Goal: Information Seeking & Learning: Learn about a topic

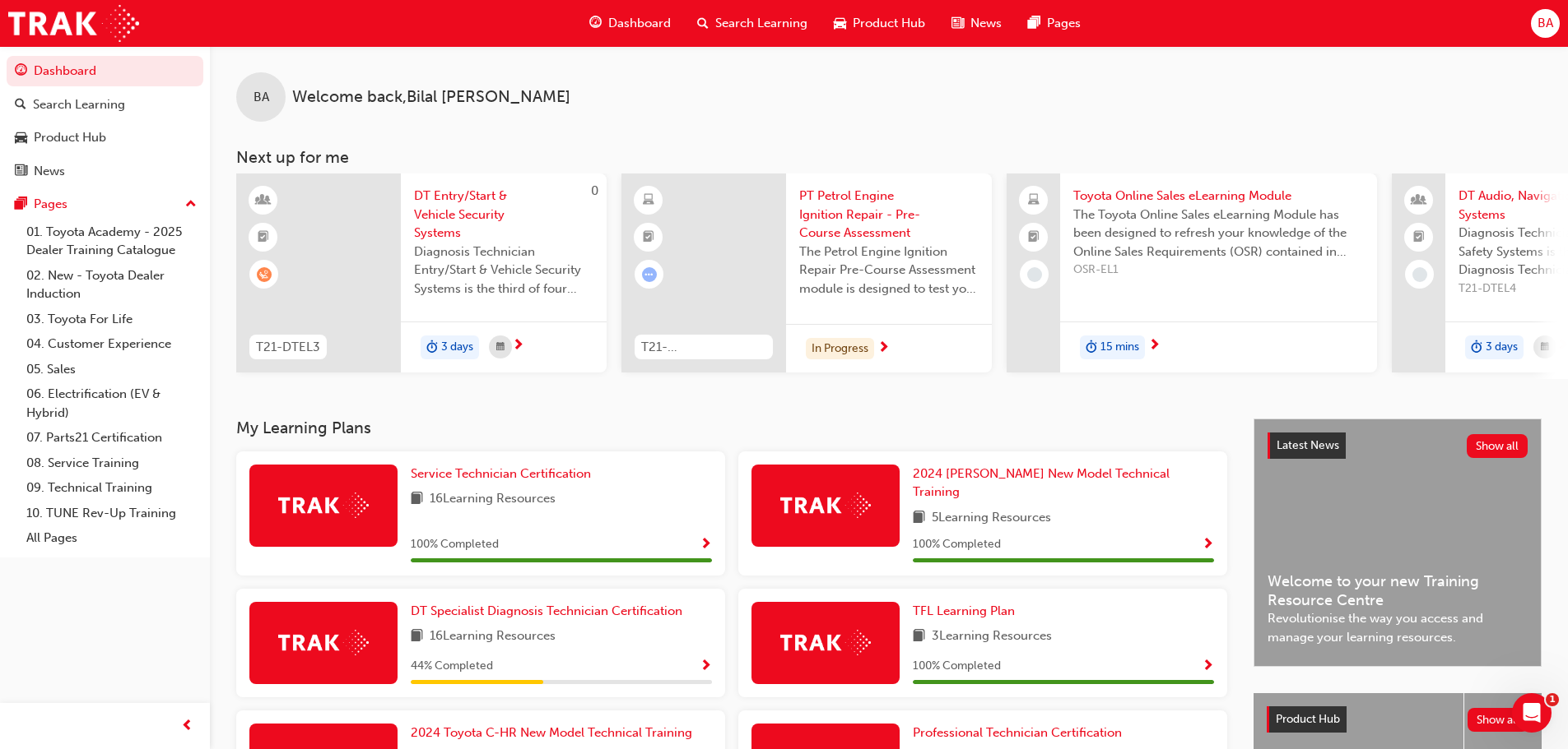
click at [660, 19] on span "Dashboard" at bounding box center [639, 23] width 63 height 19
click at [632, 22] on span "Dashboard" at bounding box center [639, 23] width 63 height 19
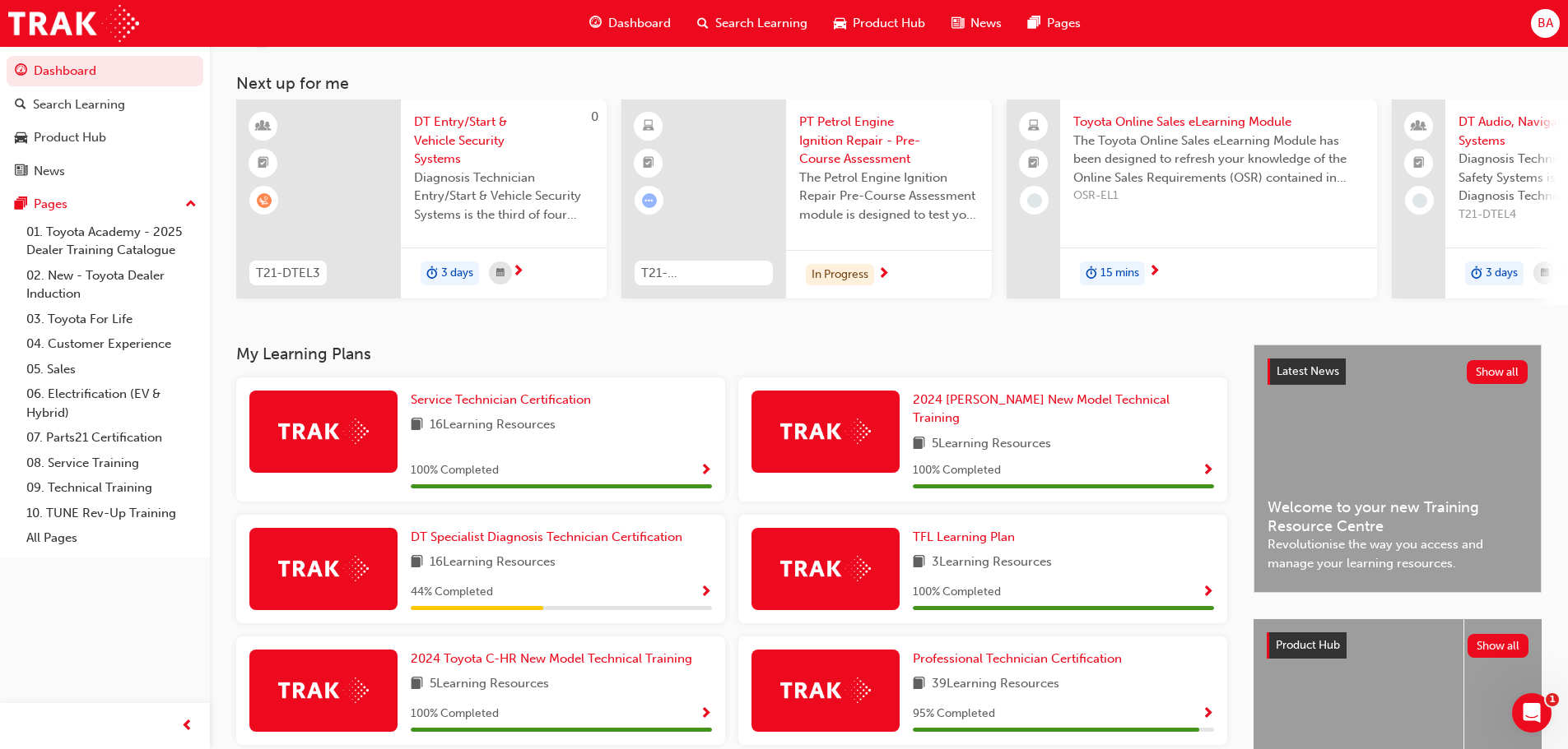
scroll to position [247, 0]
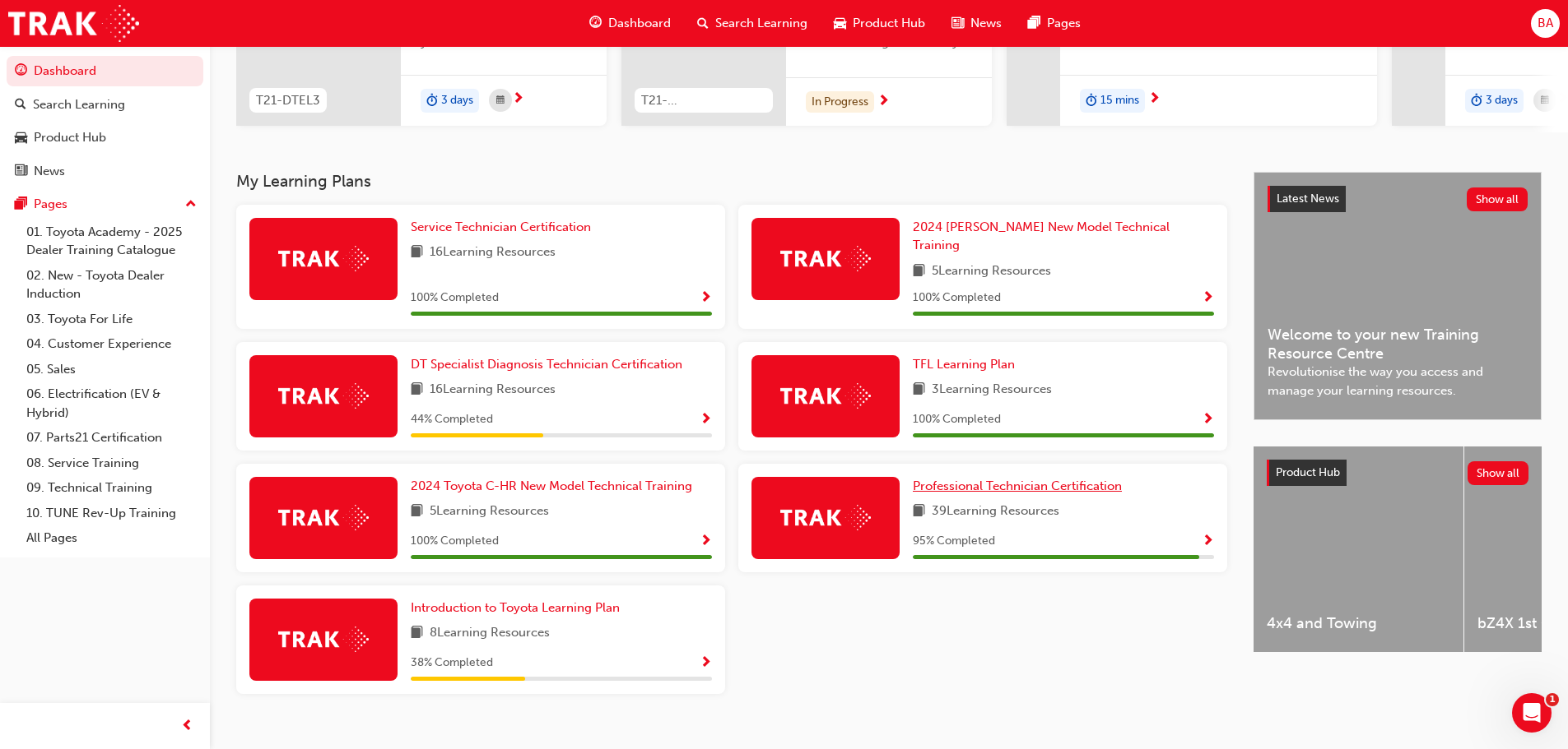
click at [1011, 479] on span "Professional Technician Certification" at bounding box center [1017, 486] width 209 height 15
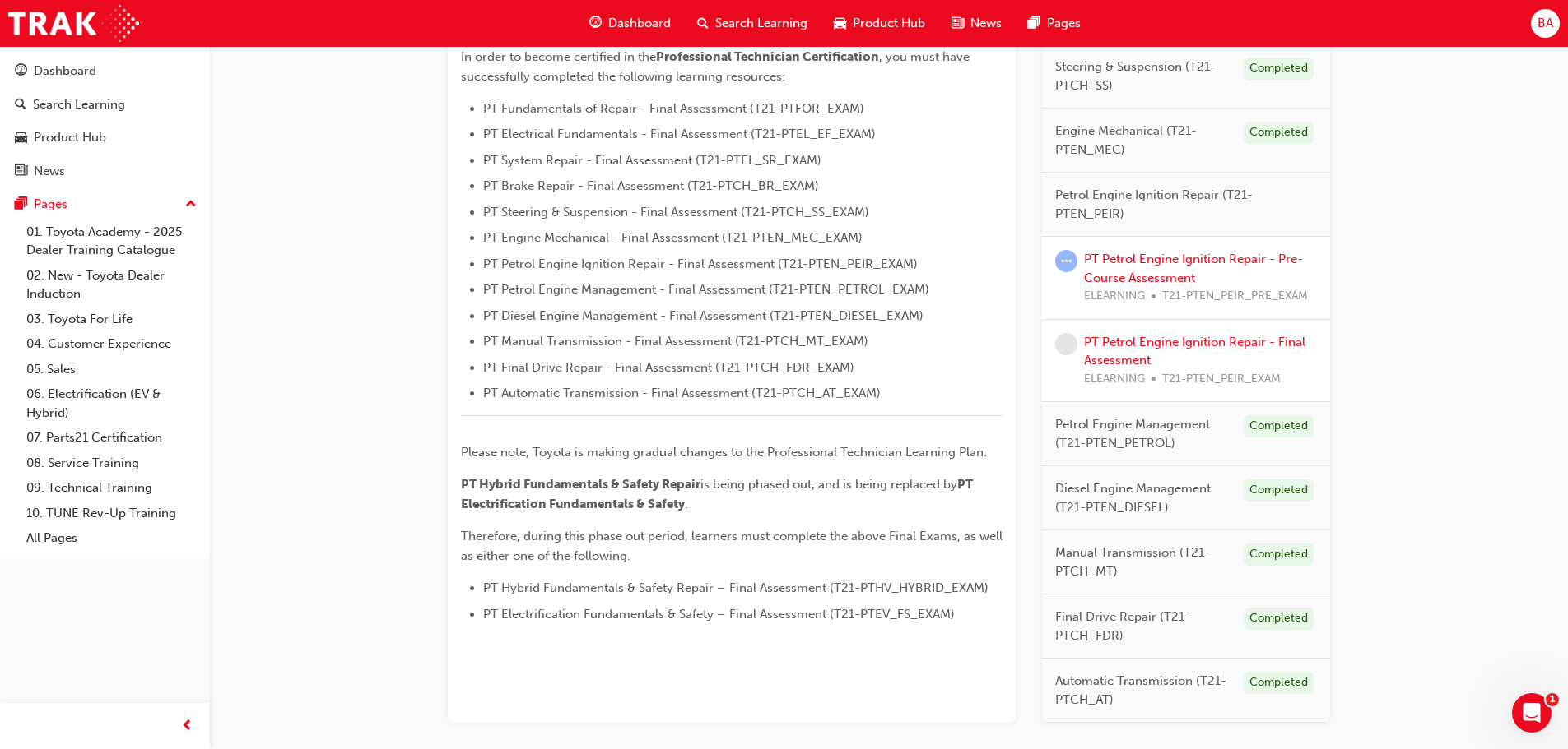
scroll to position [494, 0]
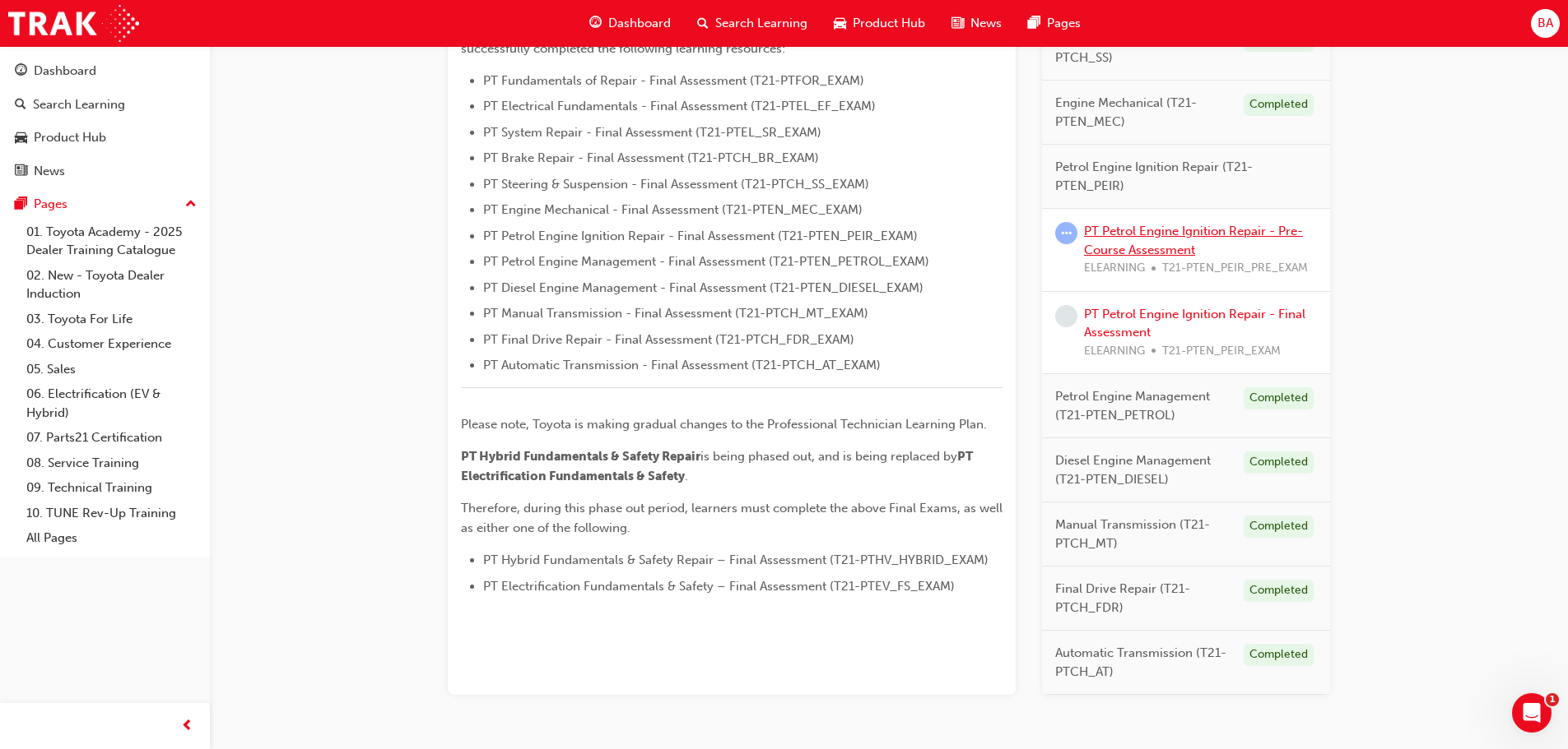
click at [1141, 242] on link "PT Petrol Engine Ignition Repair - Pre-Course Assessment" at bounding box center [1194, 240] width 219 height 34
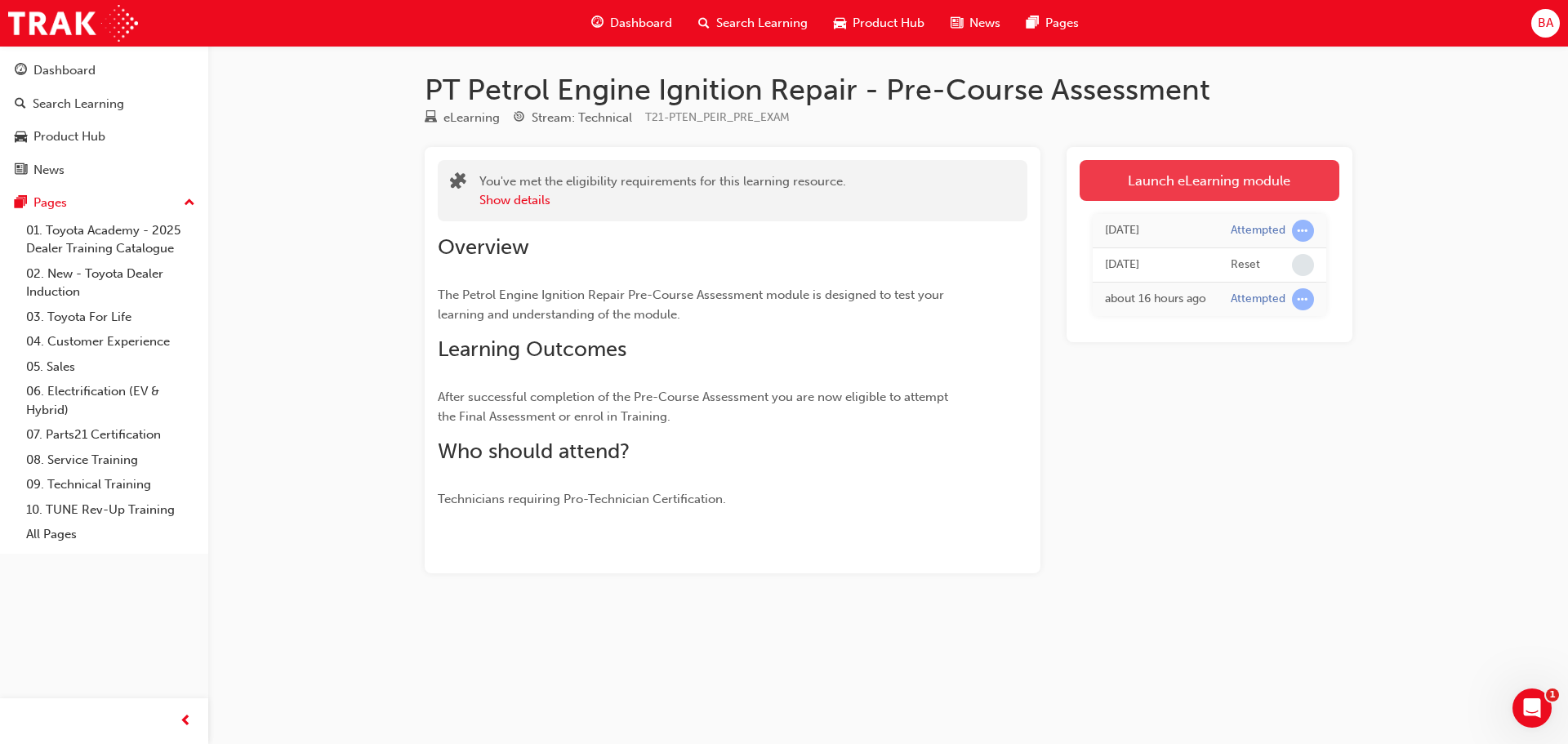
click at [1186, 191] on link "Launch eLearning module" at bounding box center [1210, 180] width 260 height 41
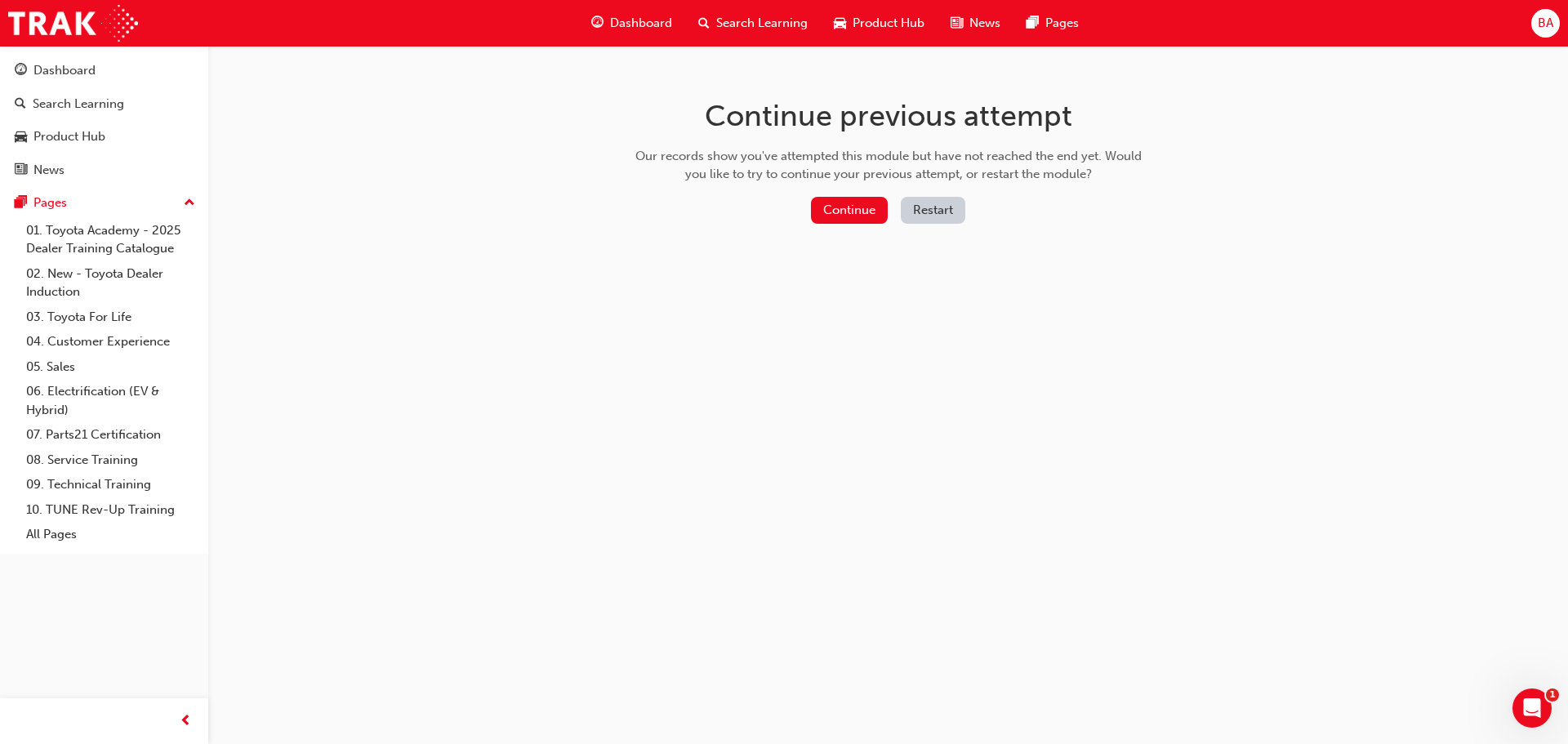
click at [955, 208] on button "Restart" at bounding box center [932, 210] width 64 height 27
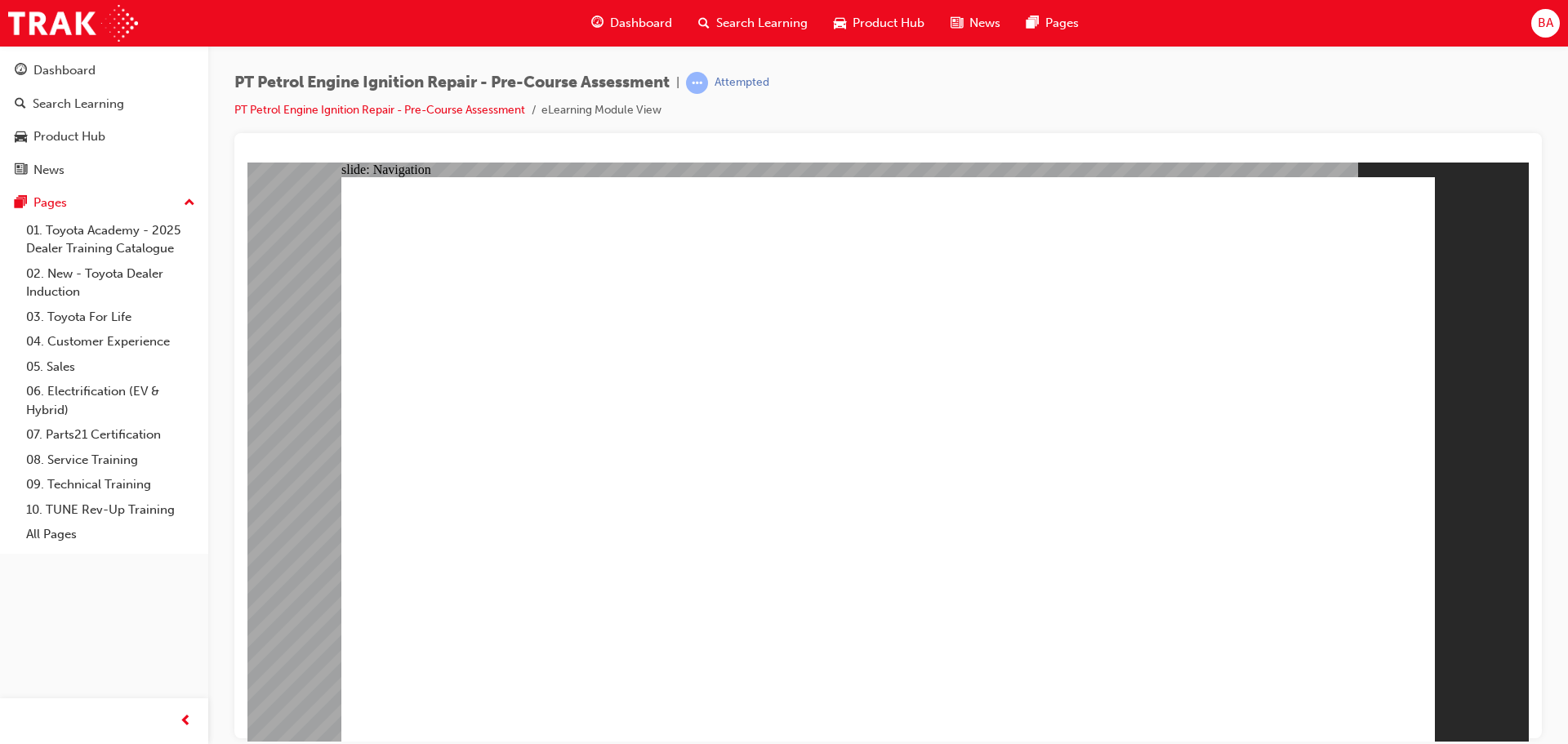
radio input "true"
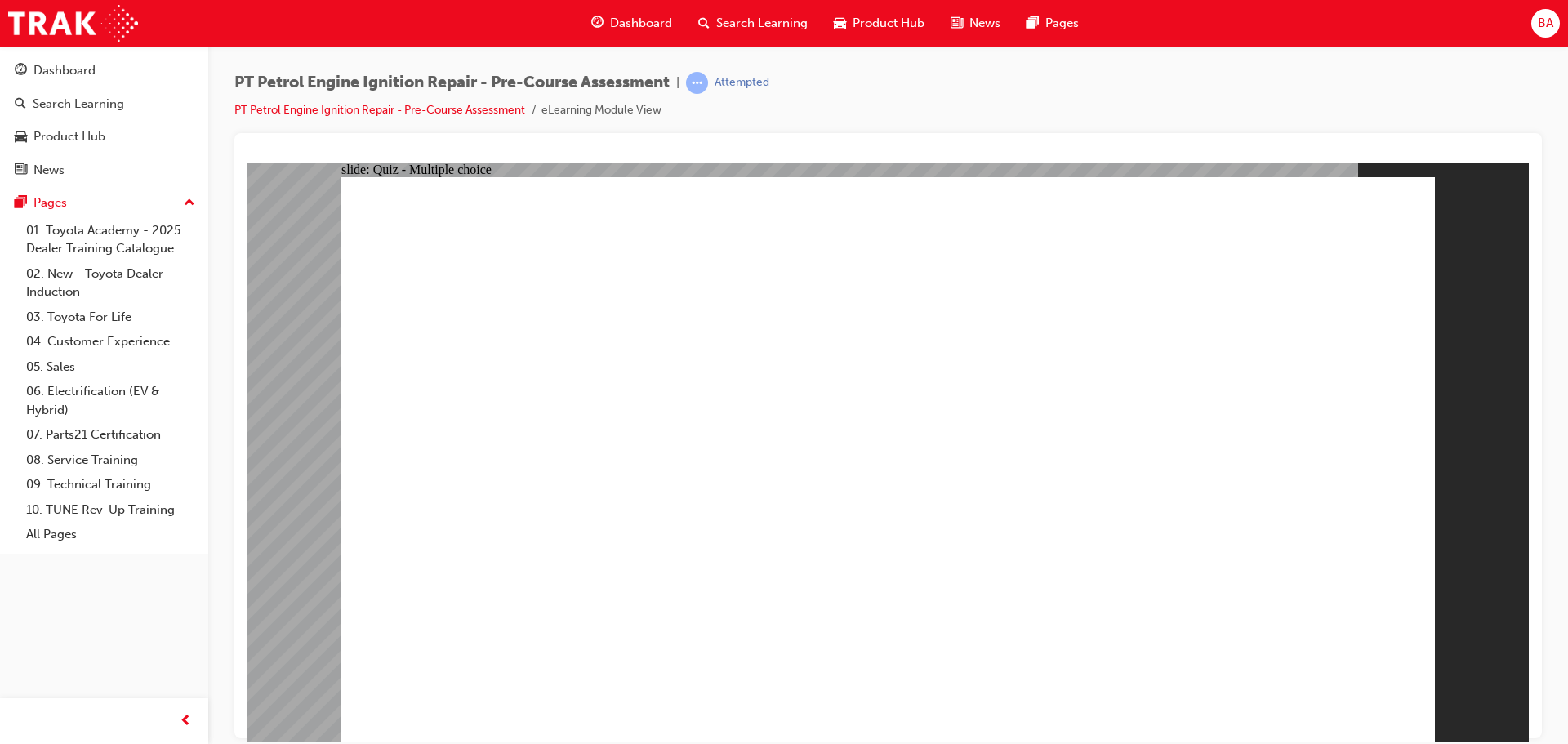
radio input "true"
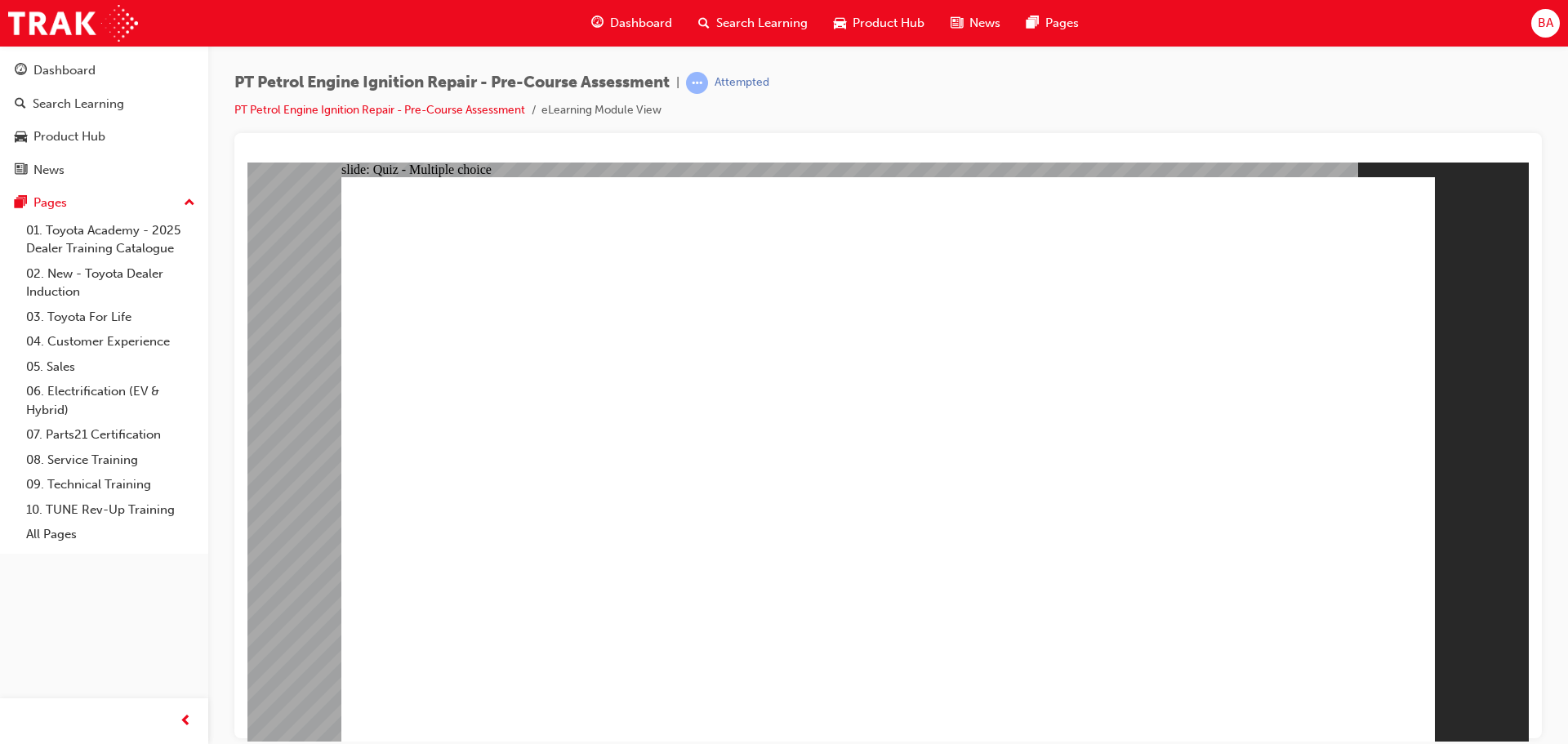
radio input "true"
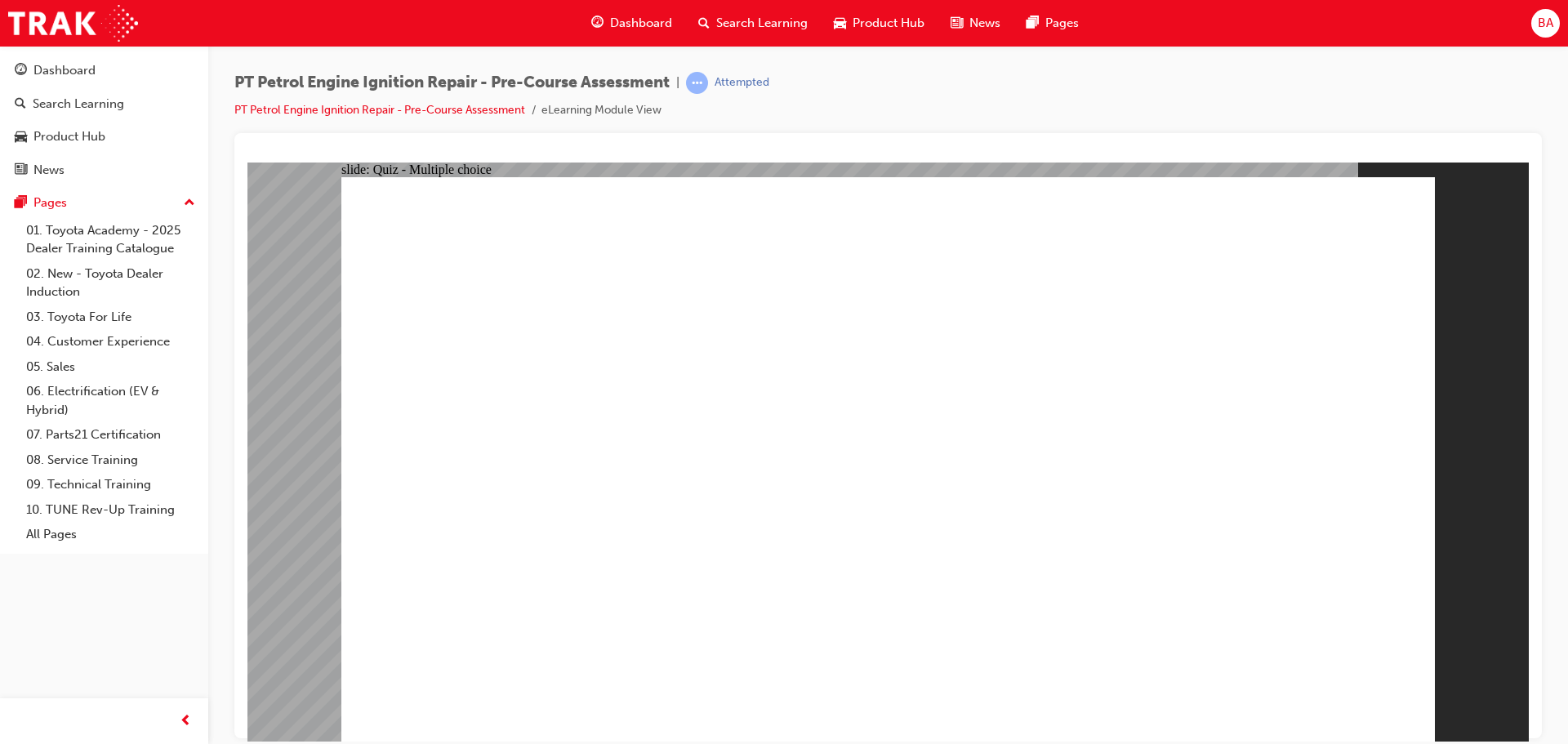
drag, startPoint x: 920, startPoint y: 478, endPoint x: 922, endPoint y: 467, distance: 11.2
radio input "true"
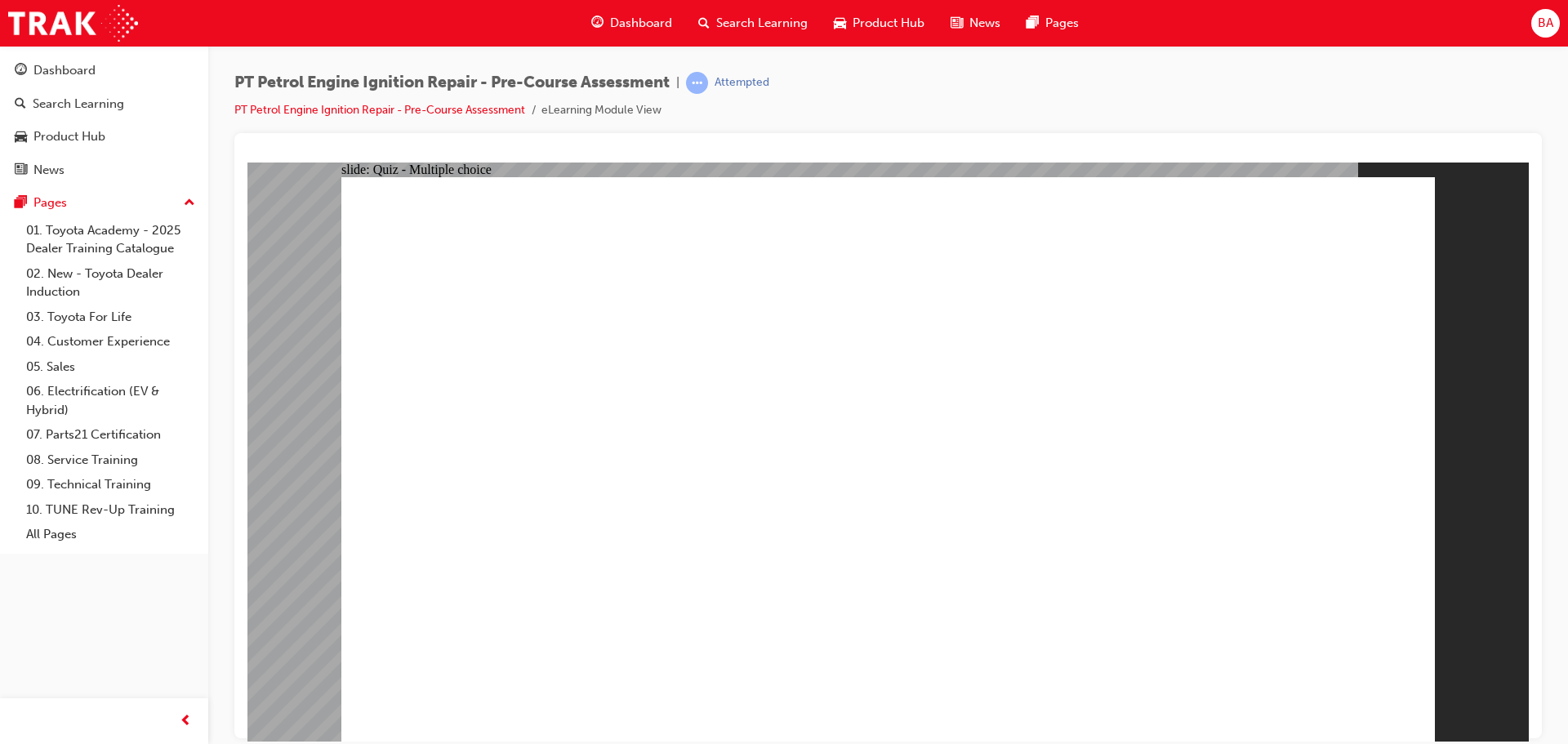
radio input "true"
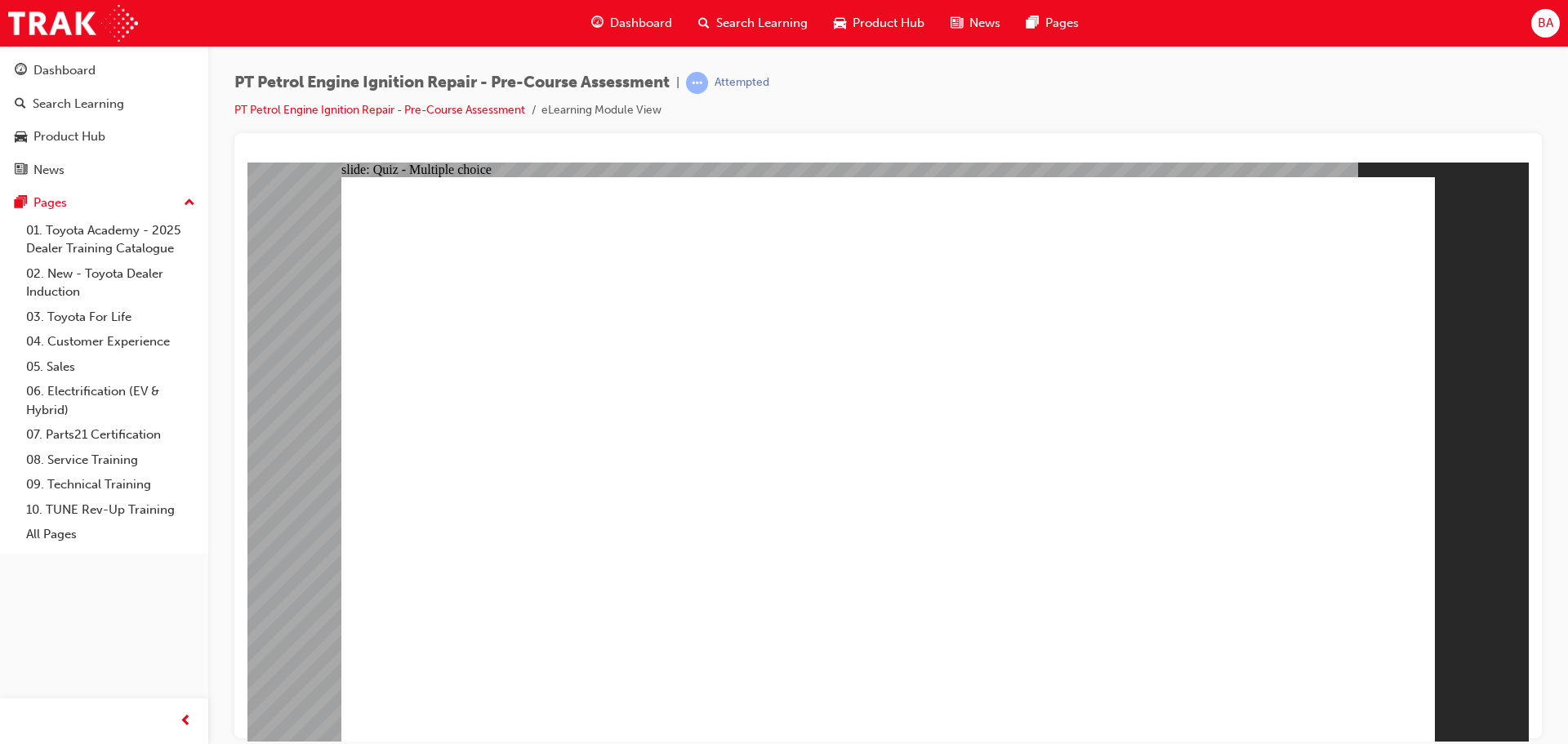
radio input "true"
drag, startPoint x: 816, startPoint y: 653, endPoint x: 815, endPoint y: 675, distance: 22.0
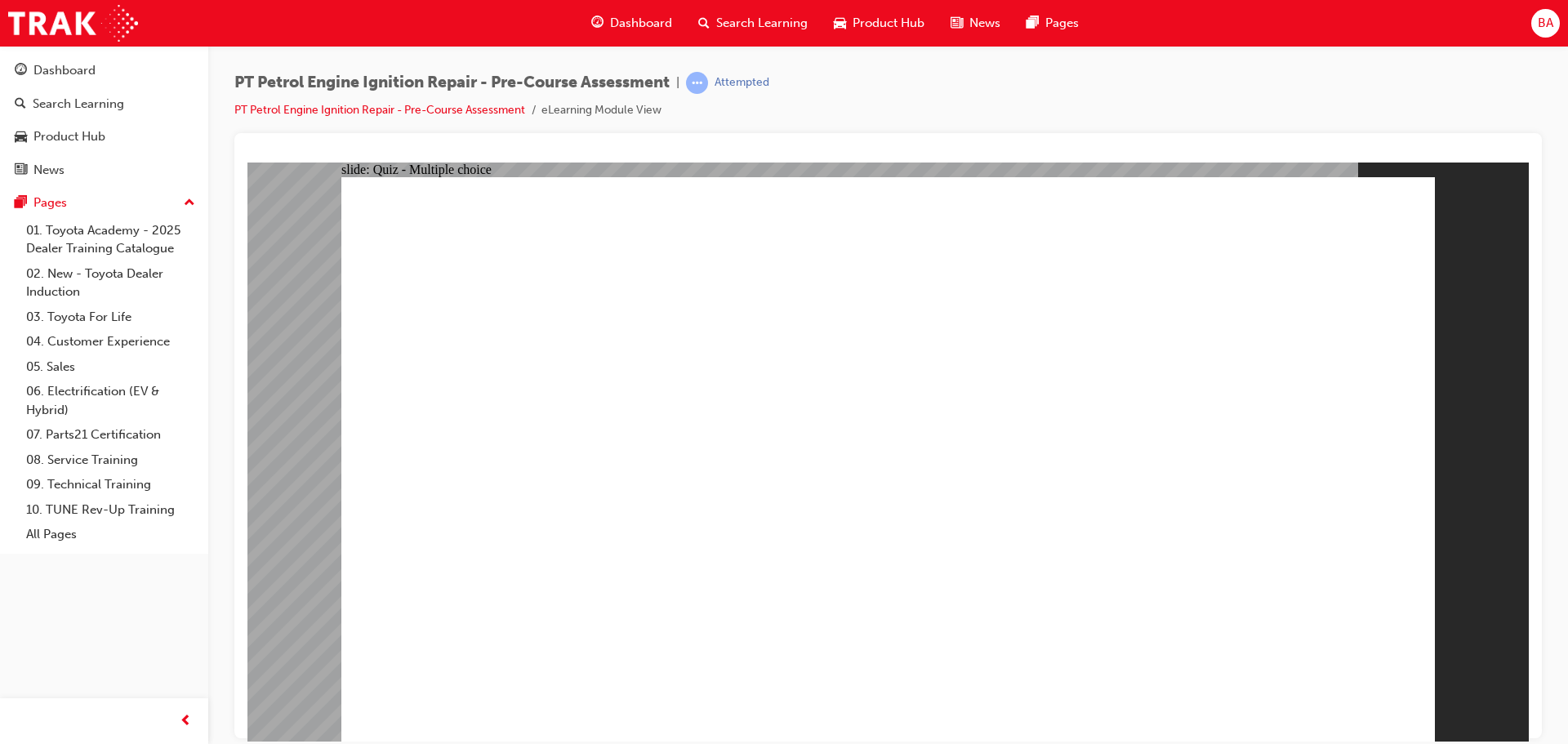
radio input "true"
click at [330, 108] on link "PT Petrol Engine Ignition Repair - Pre-Course Assessment" at bounding box center [379, 110] width 291 height 14
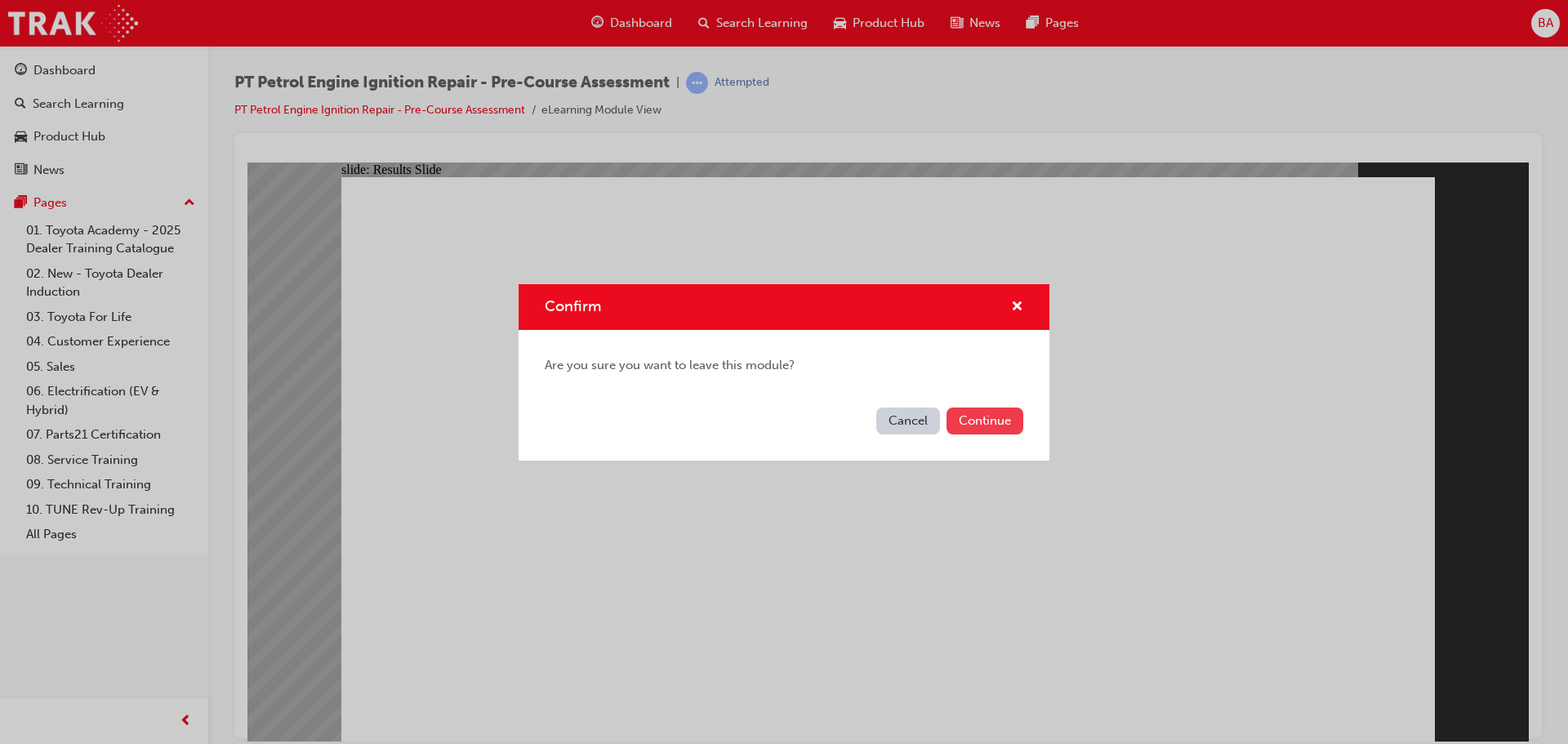
click at [964, 422] on button "Continue" at bounding box center [985, 421] width 77 height 27
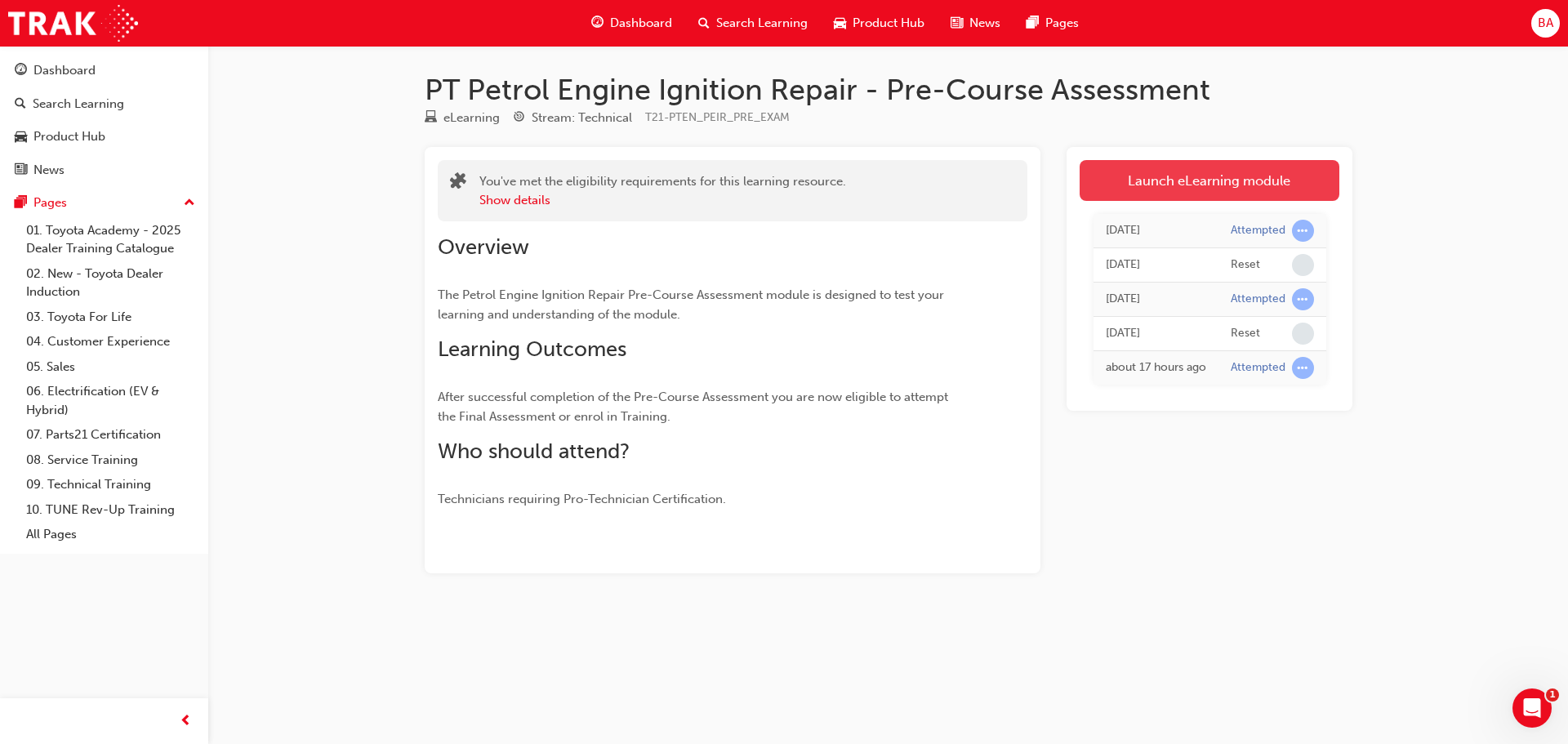
click at [1172, 189] on link "Launch eLearning module" at bounding box center [1210, 180] width 260 height 41
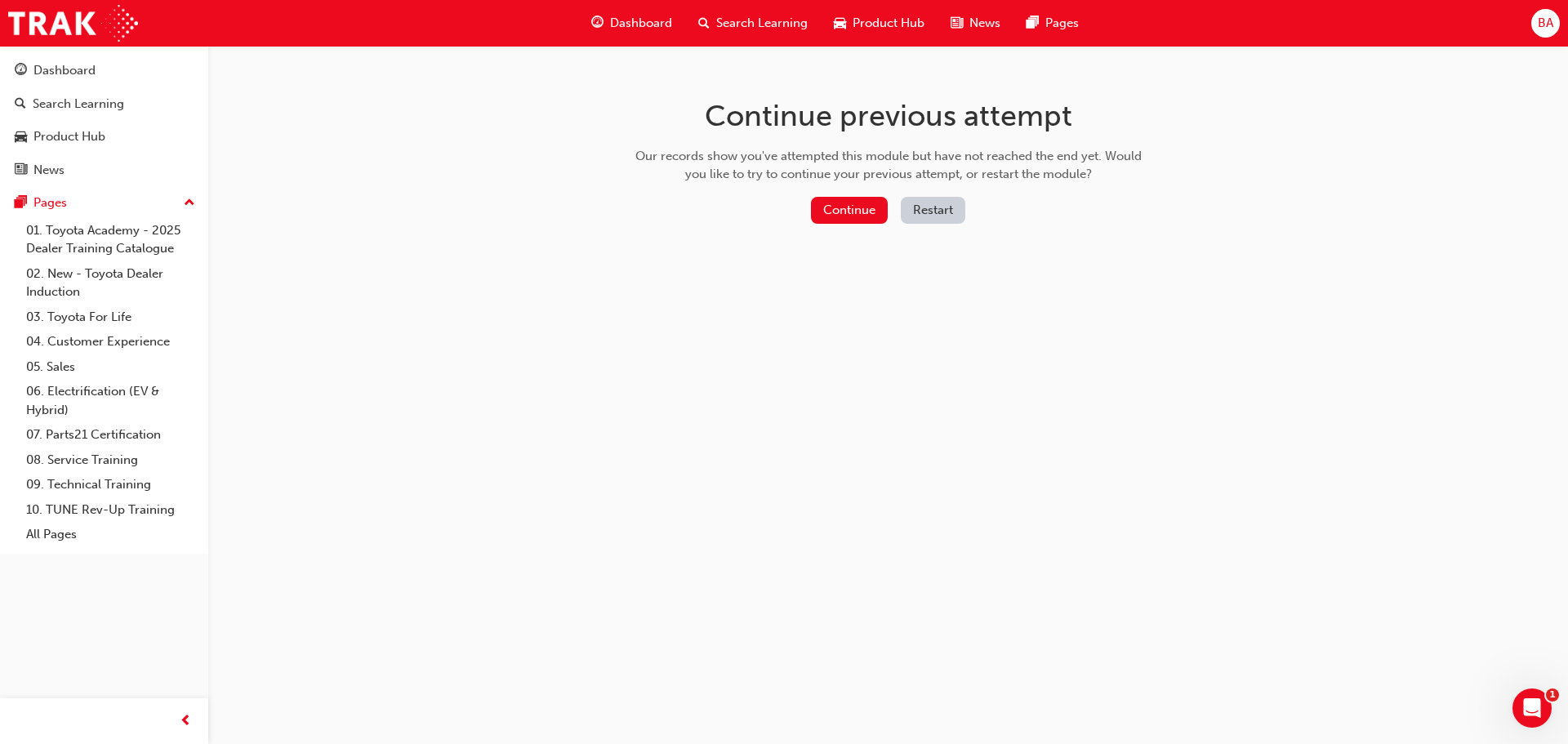
click at [949, 206] on button "Restart" at bounding box center [932, 210] width 64 height 27
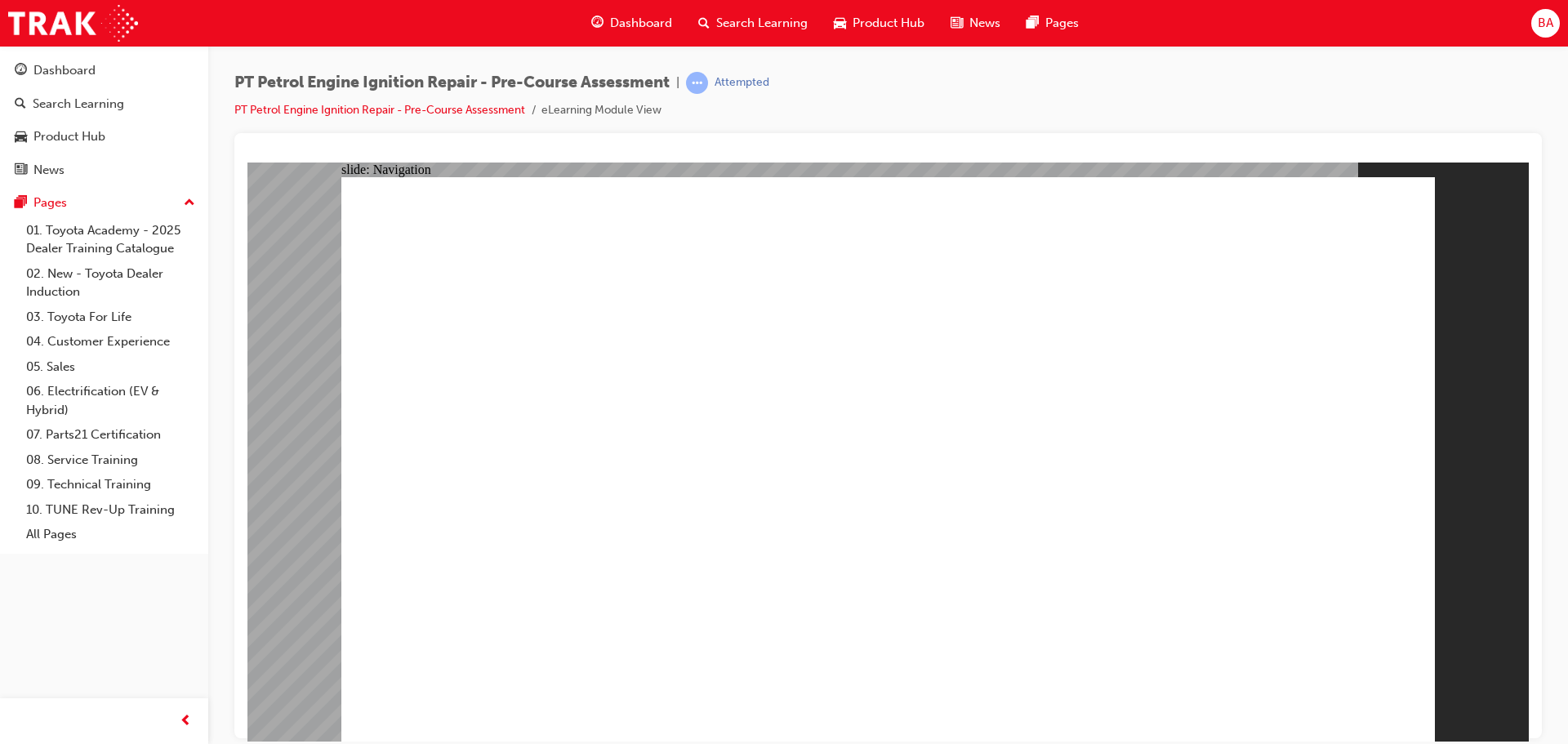
radio input "true"
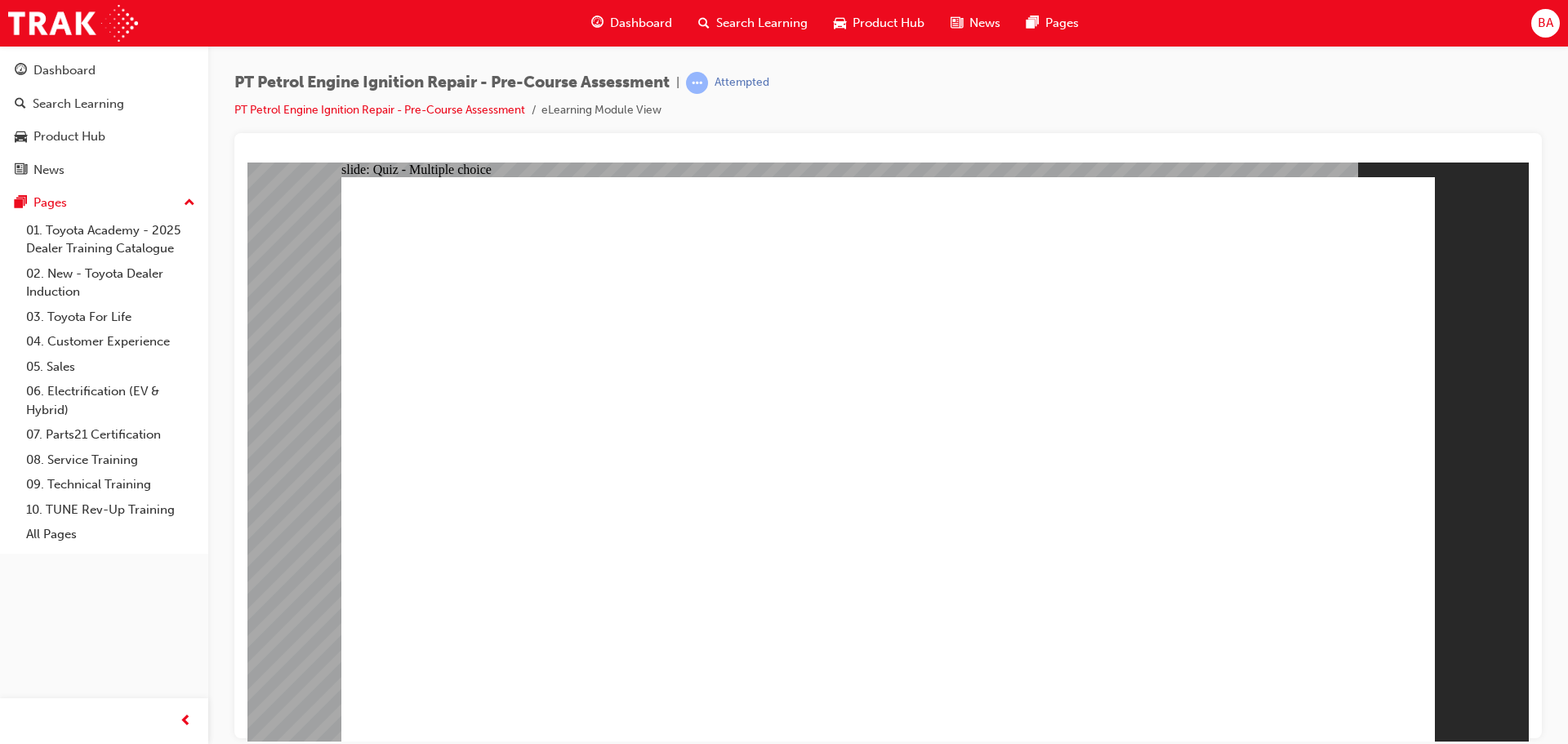
radio input "true"
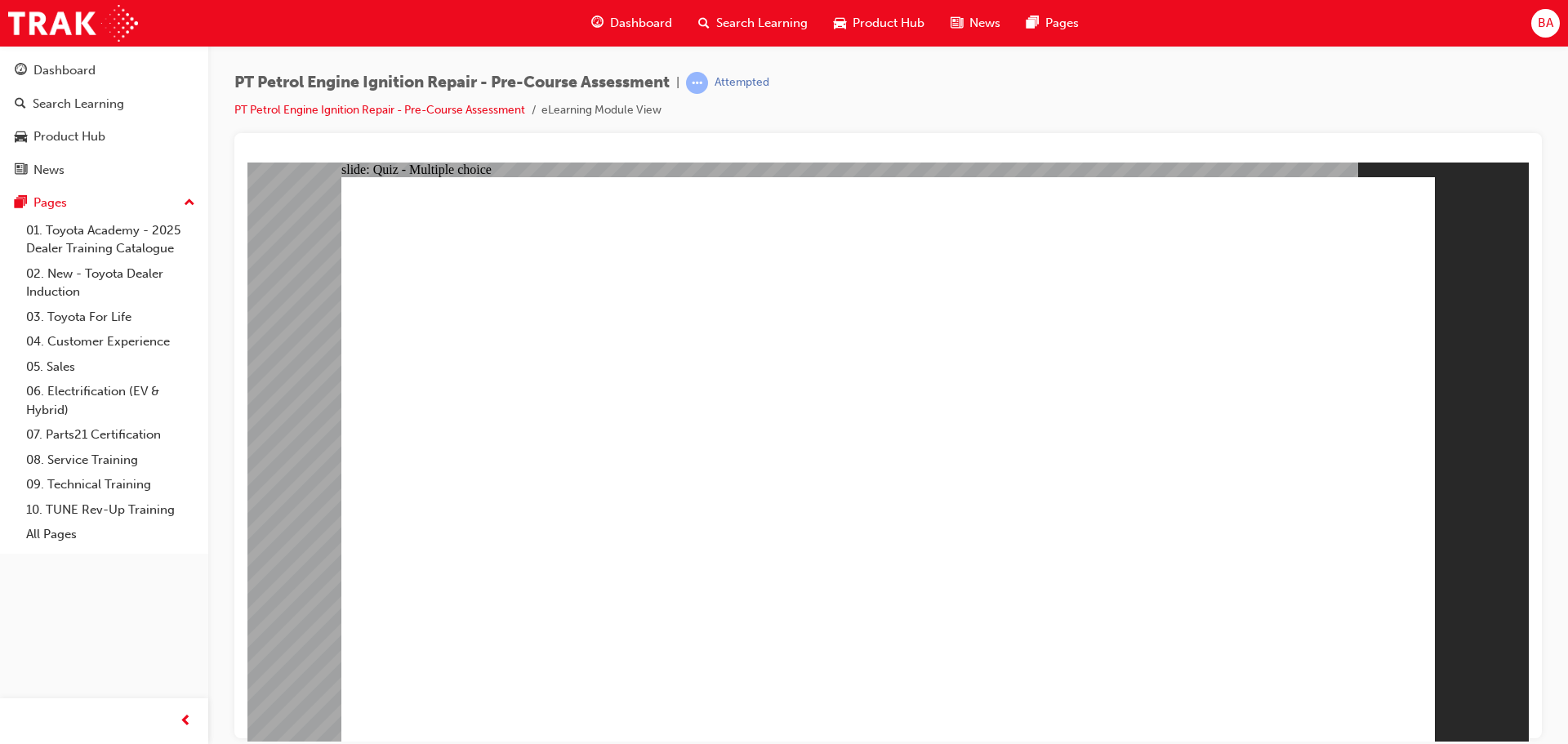
radio input "true"
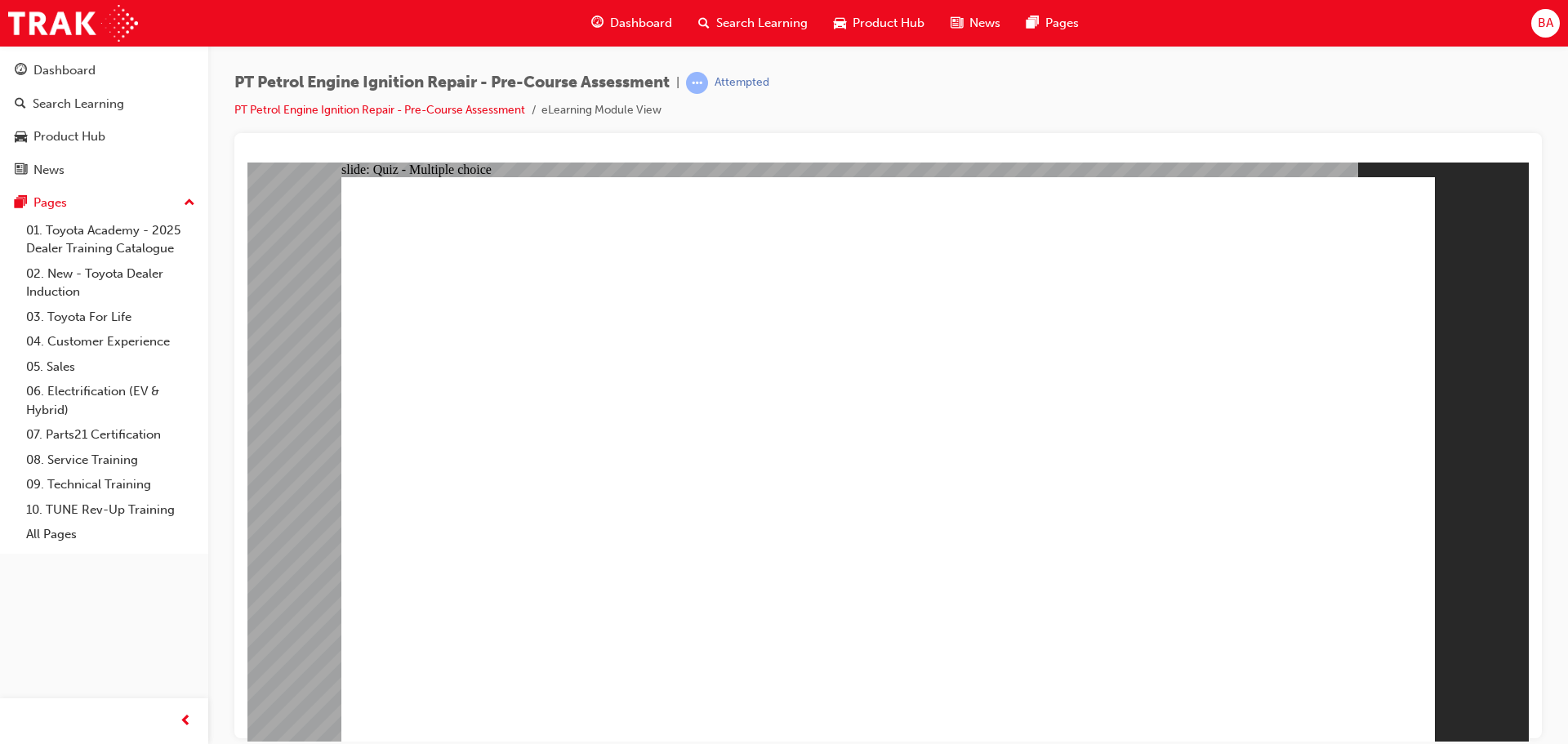
radio input "true"
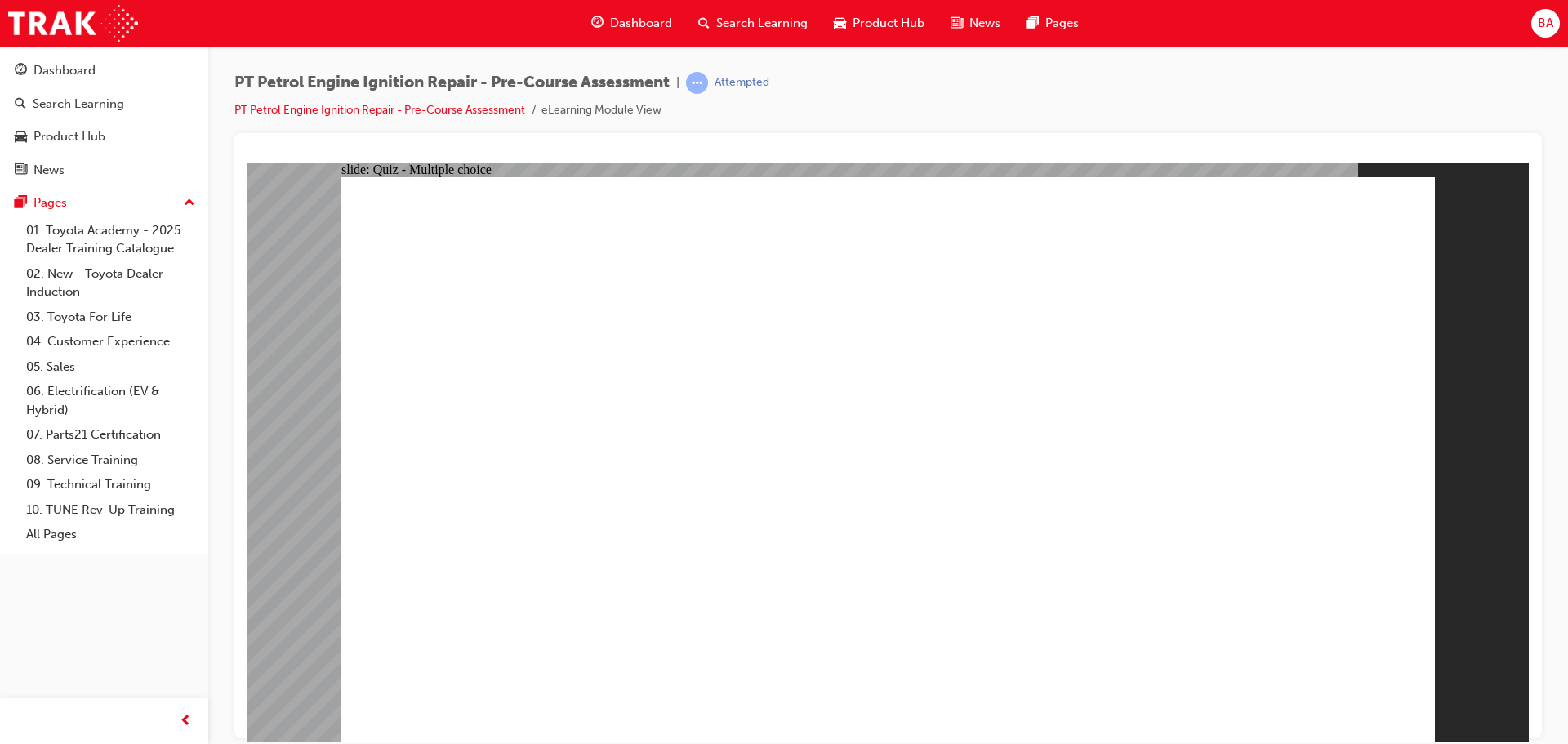
radio input "true"
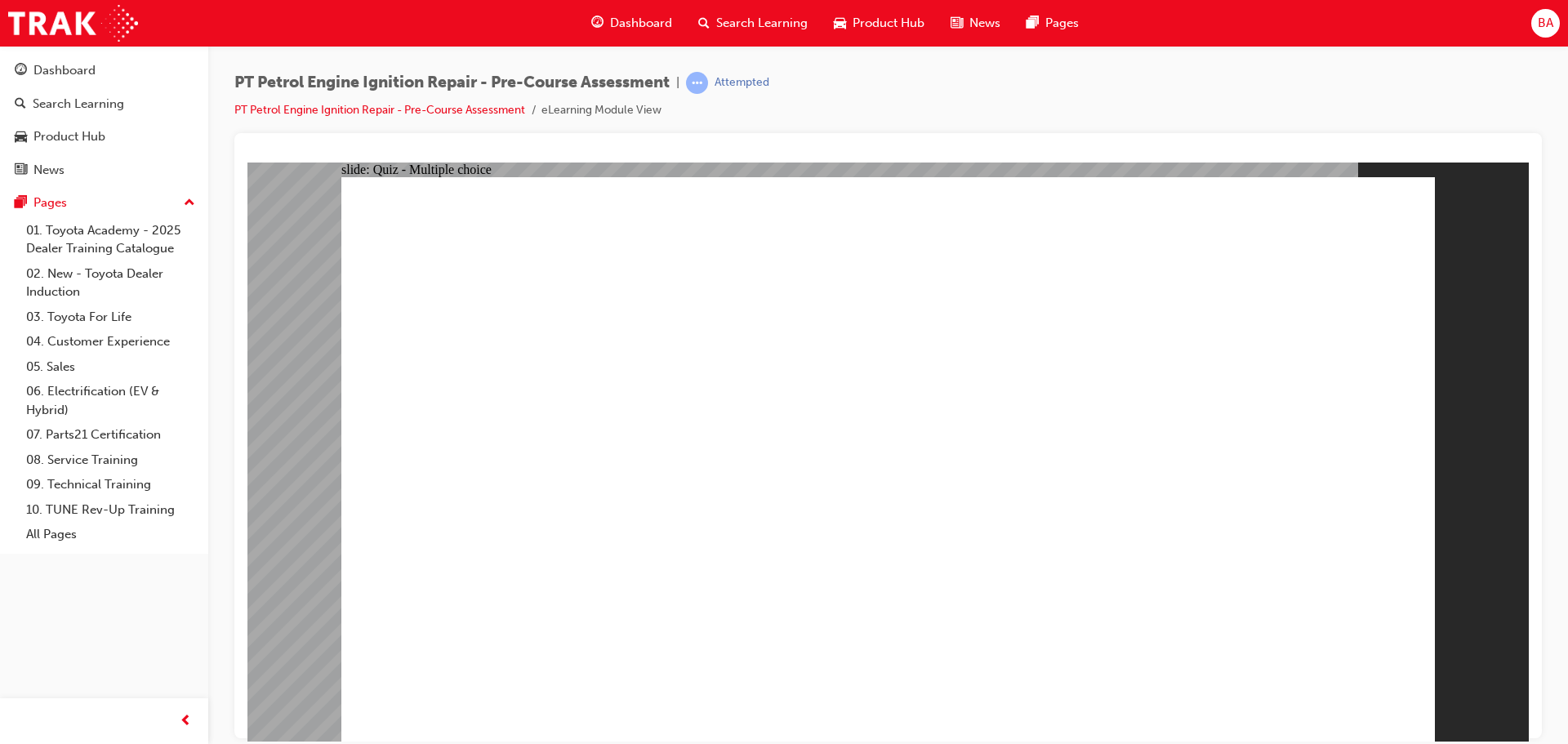
radio input "true"
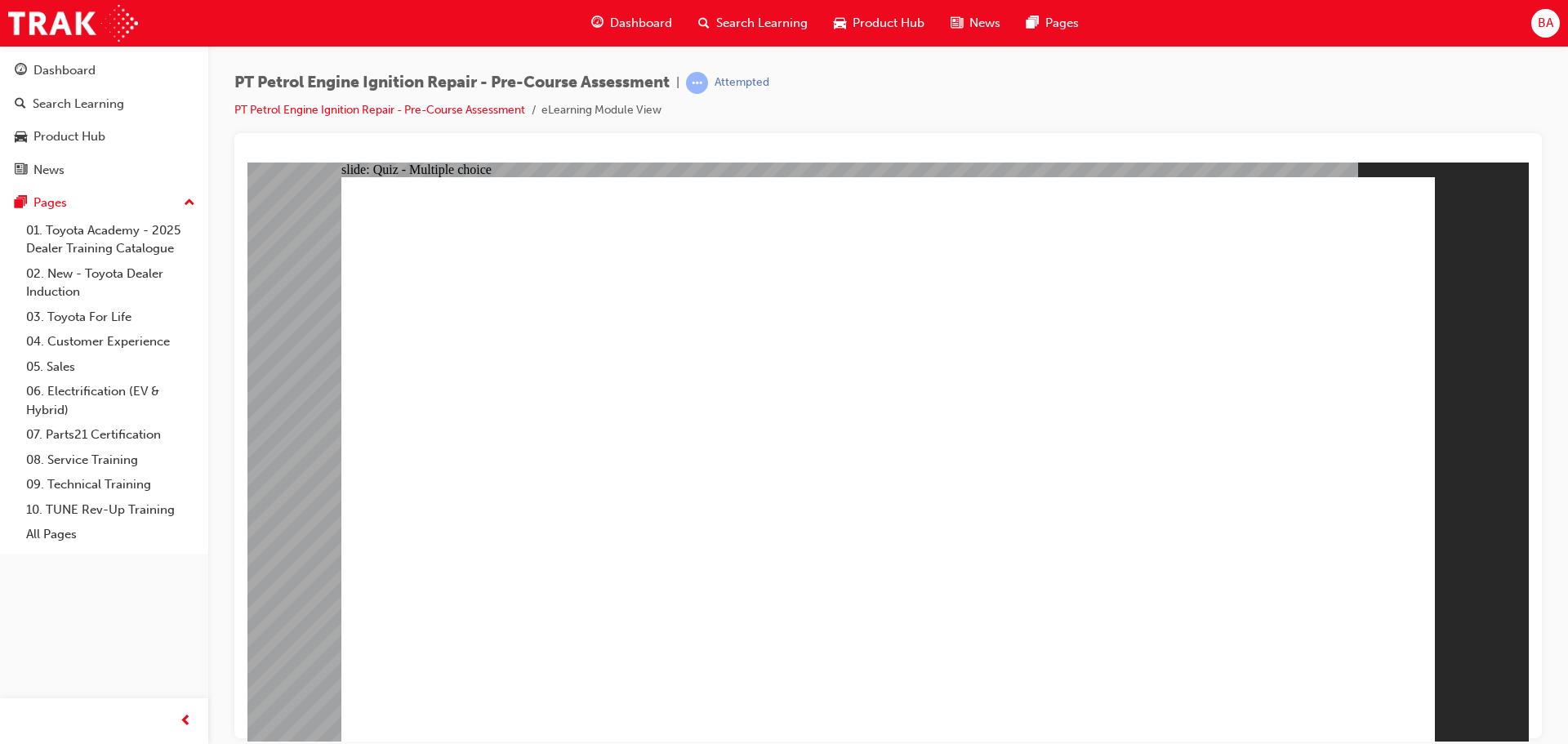
click at [308, 106] on link "PT Petrol Engine Ignition Repair - Pre-Course Assessment" at bounding box center [379, 110] width 291 height 14
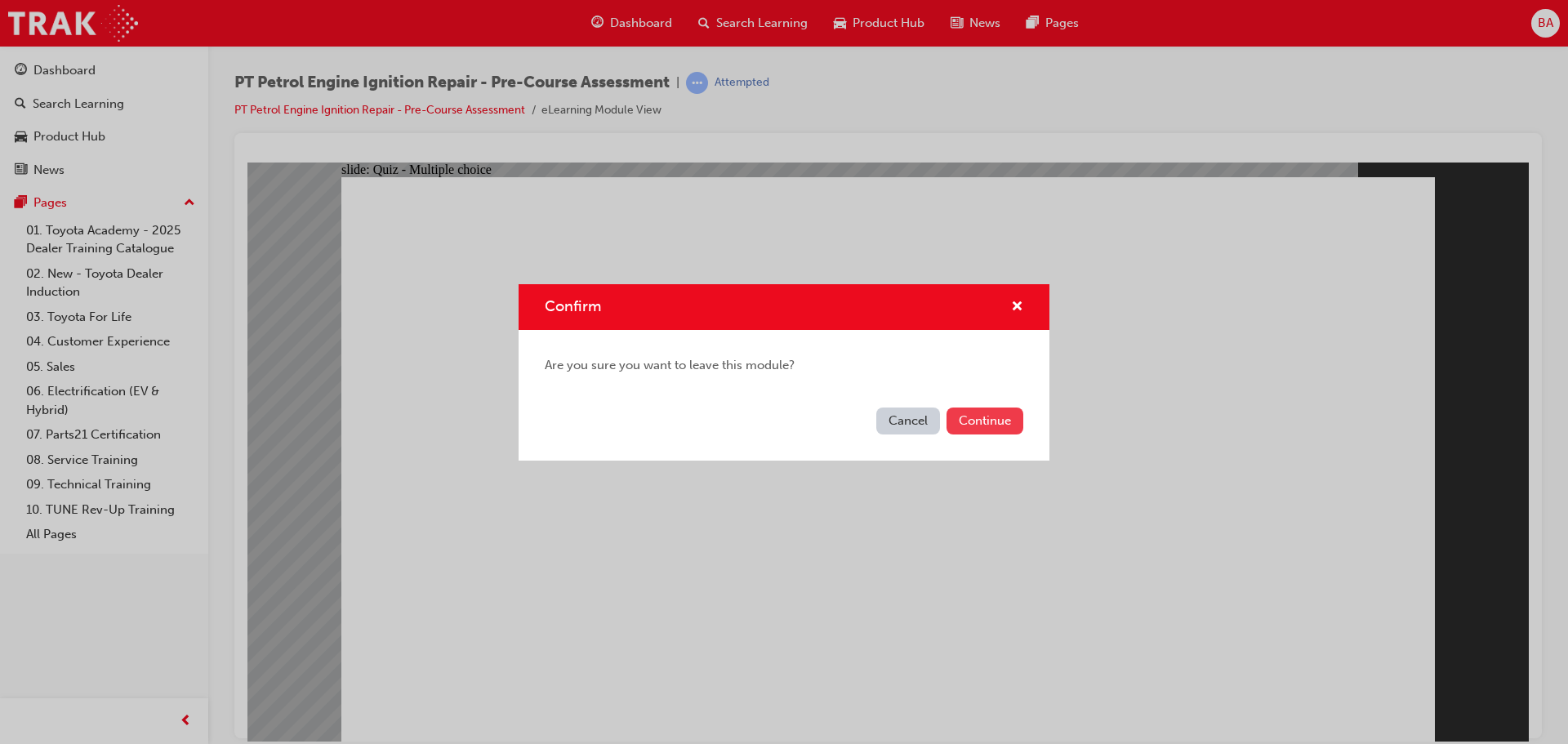
click at [1003, 412] on button "Continue" at bounding box center [985, 421] width 77 height 27
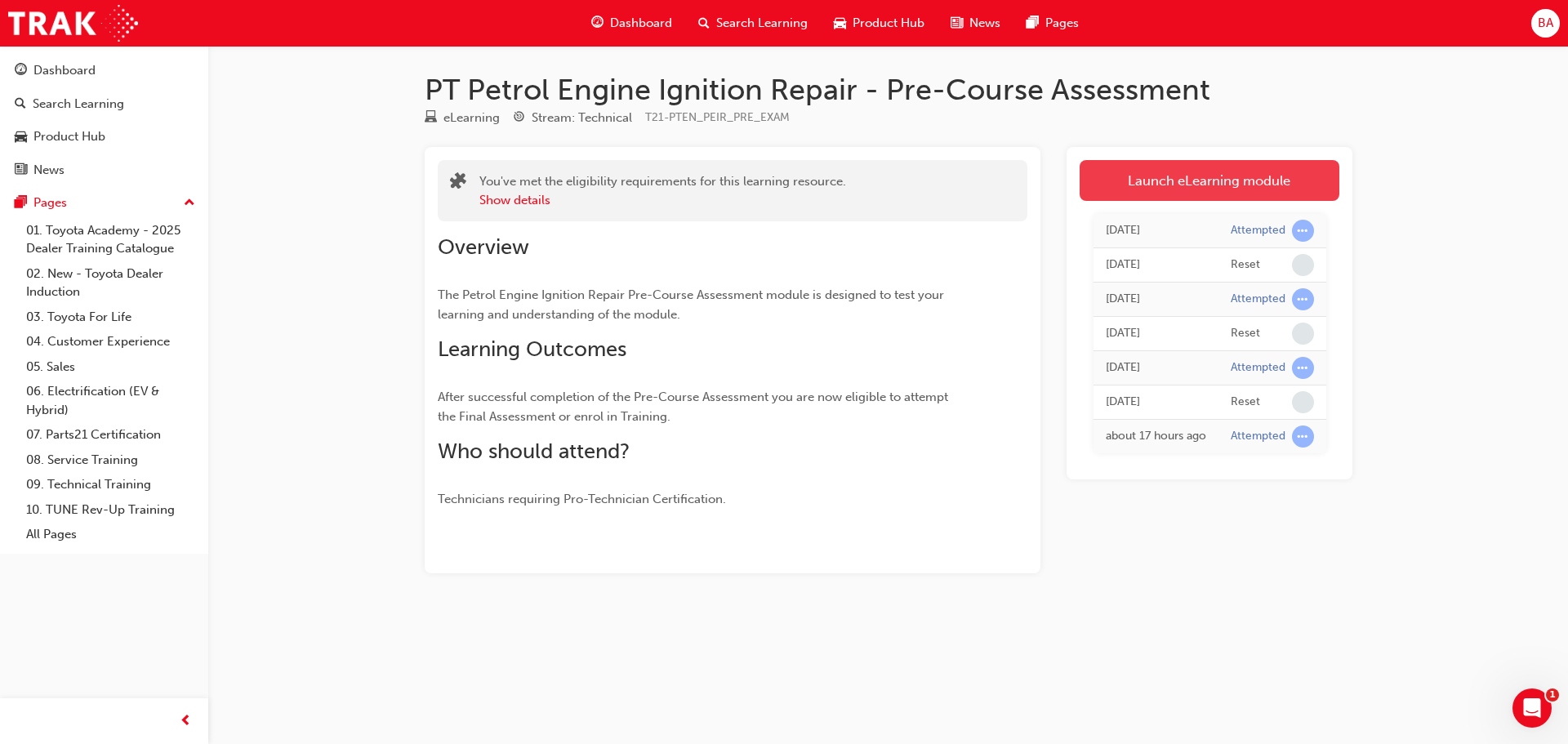
click at [1172, 182] on link "Launch eLearning module" at bounding box center [1210, 180] width 260 height 41
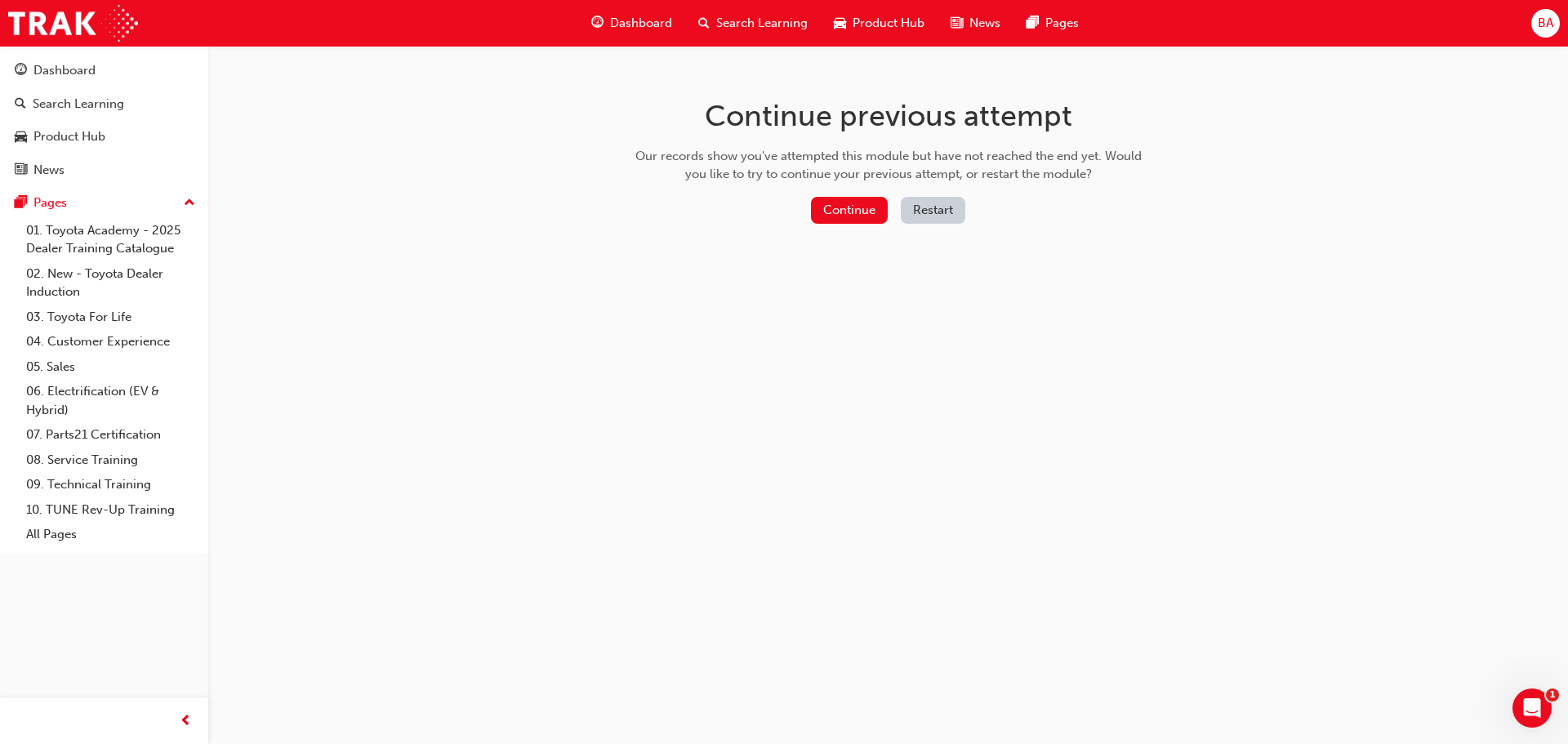
click at [929, 208] on button "Restart" at bounding box center [932, 210] width 64 height 27
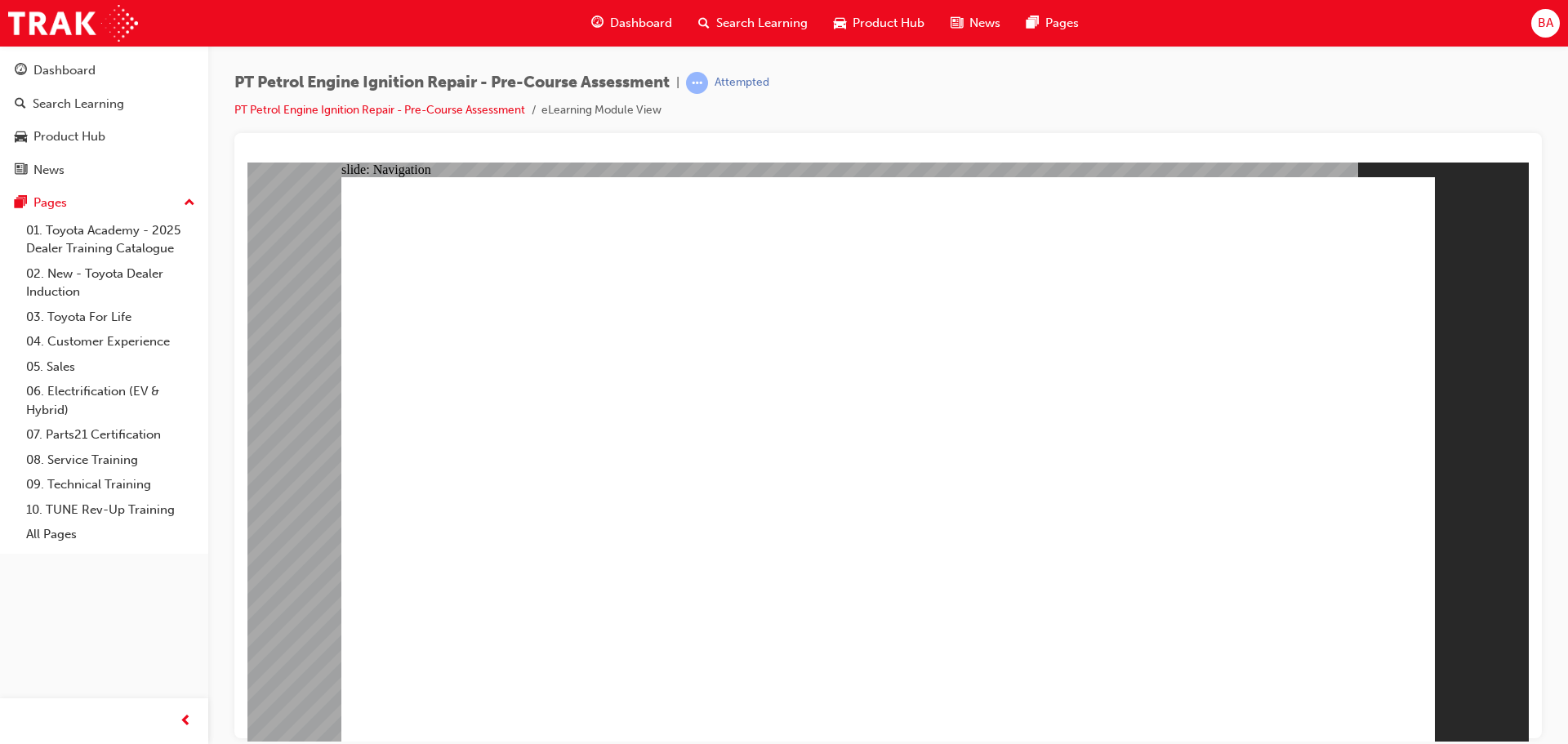
radio input "false"
radio input "true"
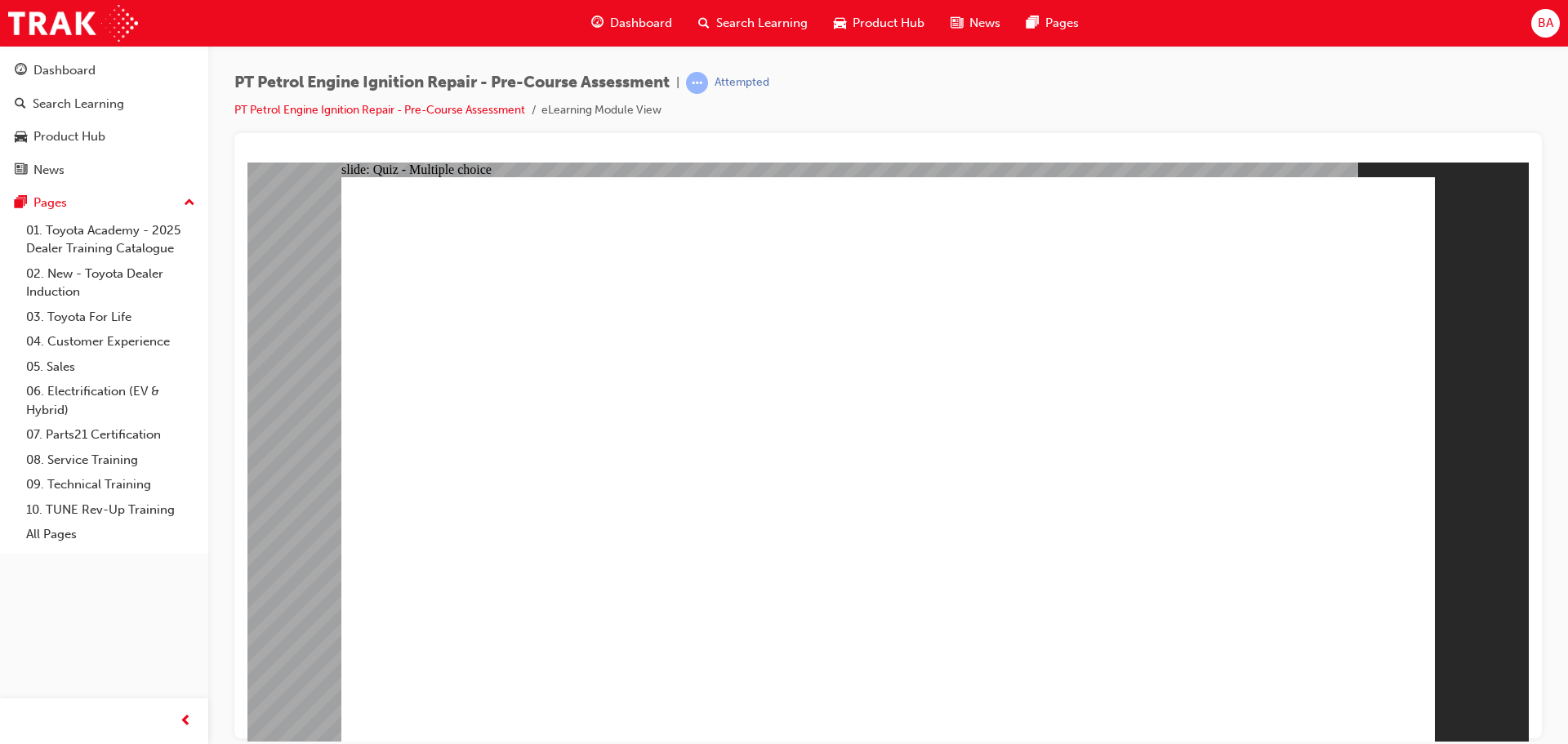
radio input "true"
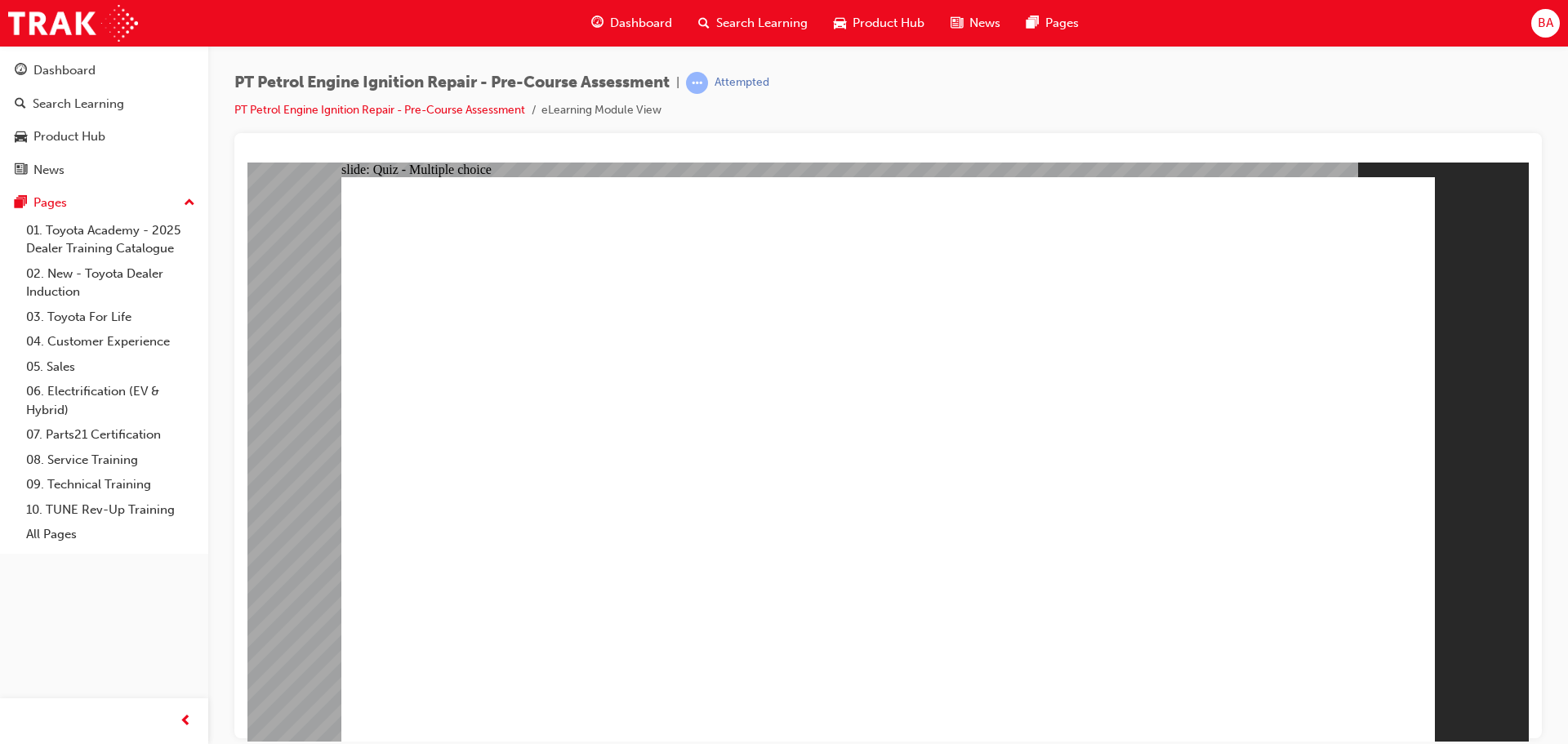
radio input "true"
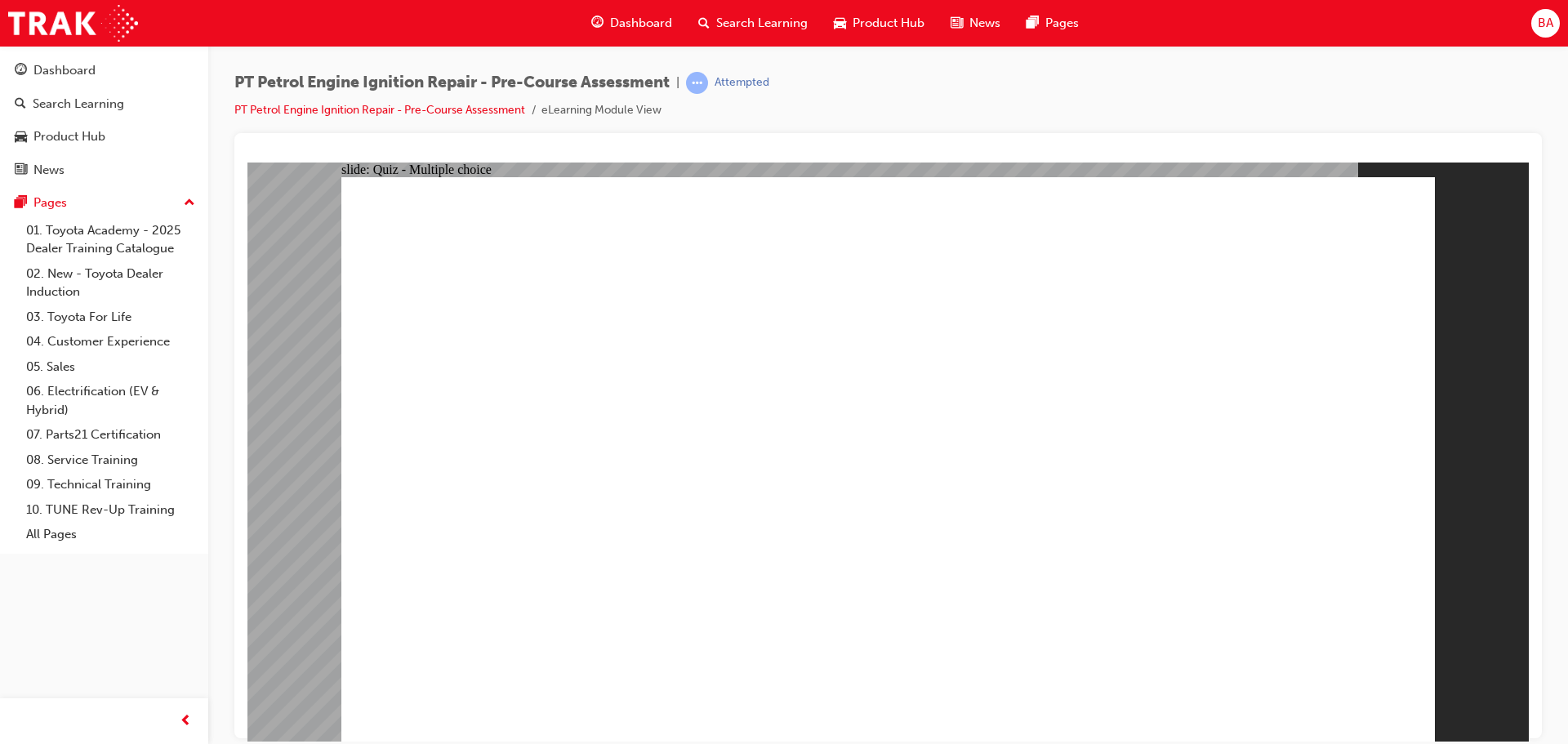
radio input "false"
radio input "true"
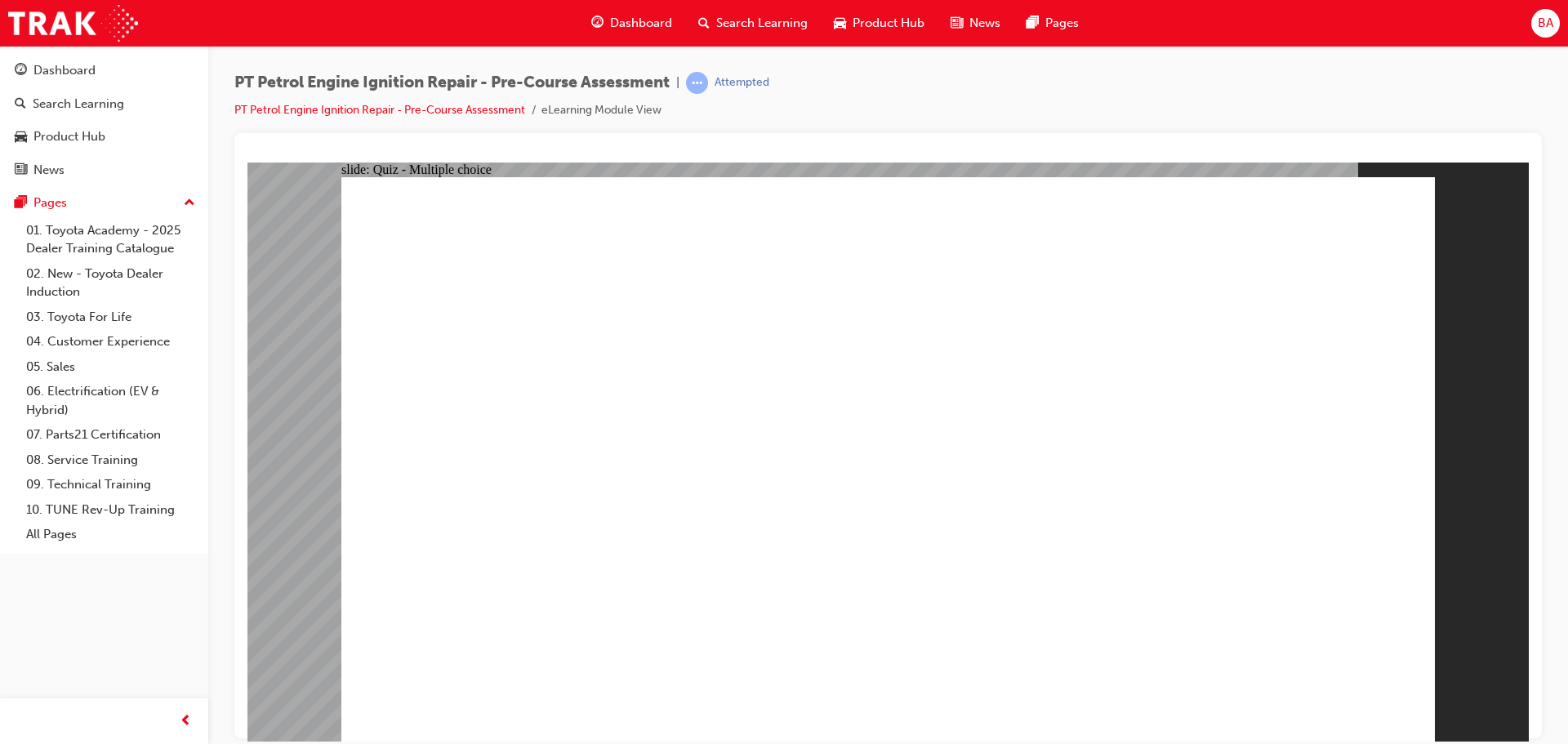
radio input "true"
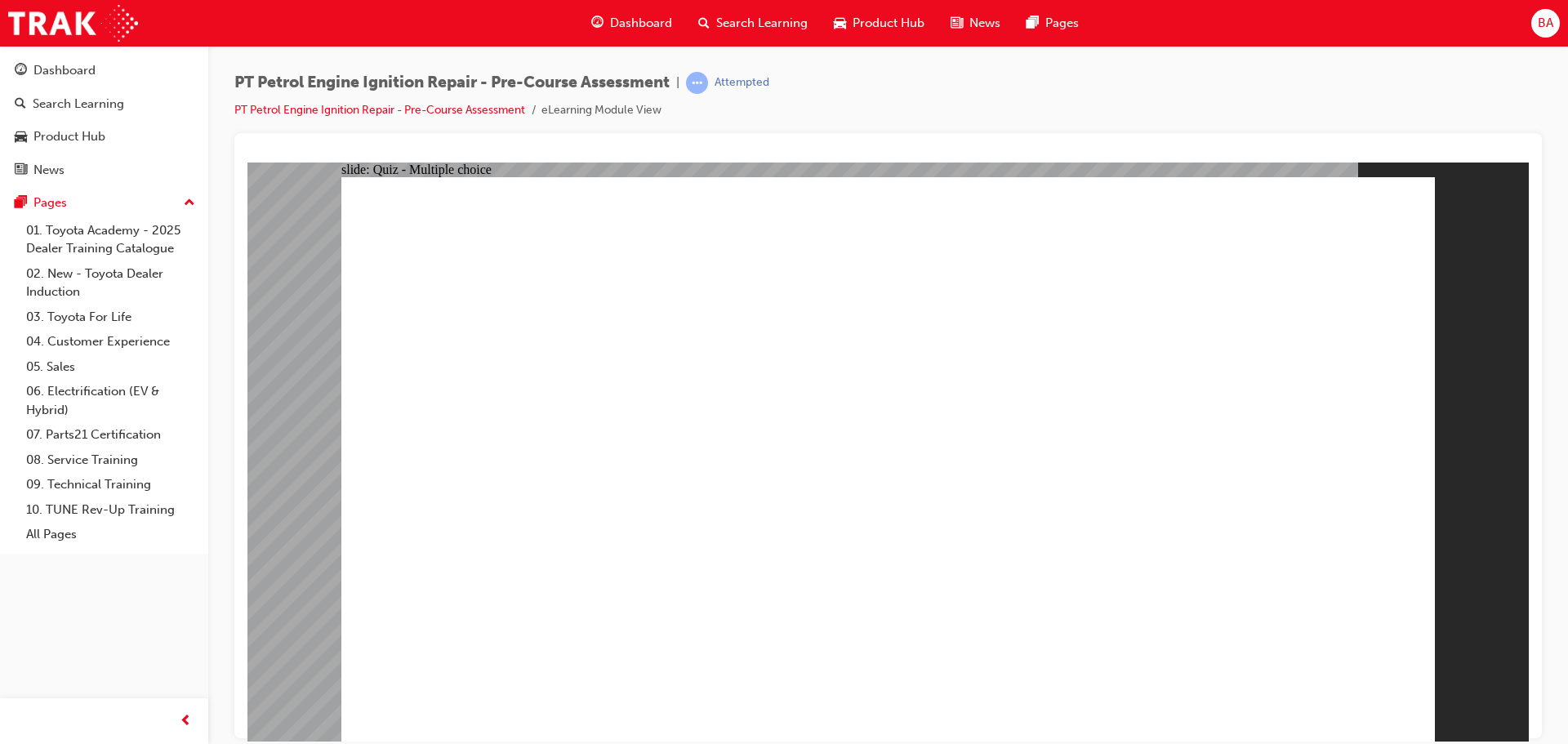
radio input "true"
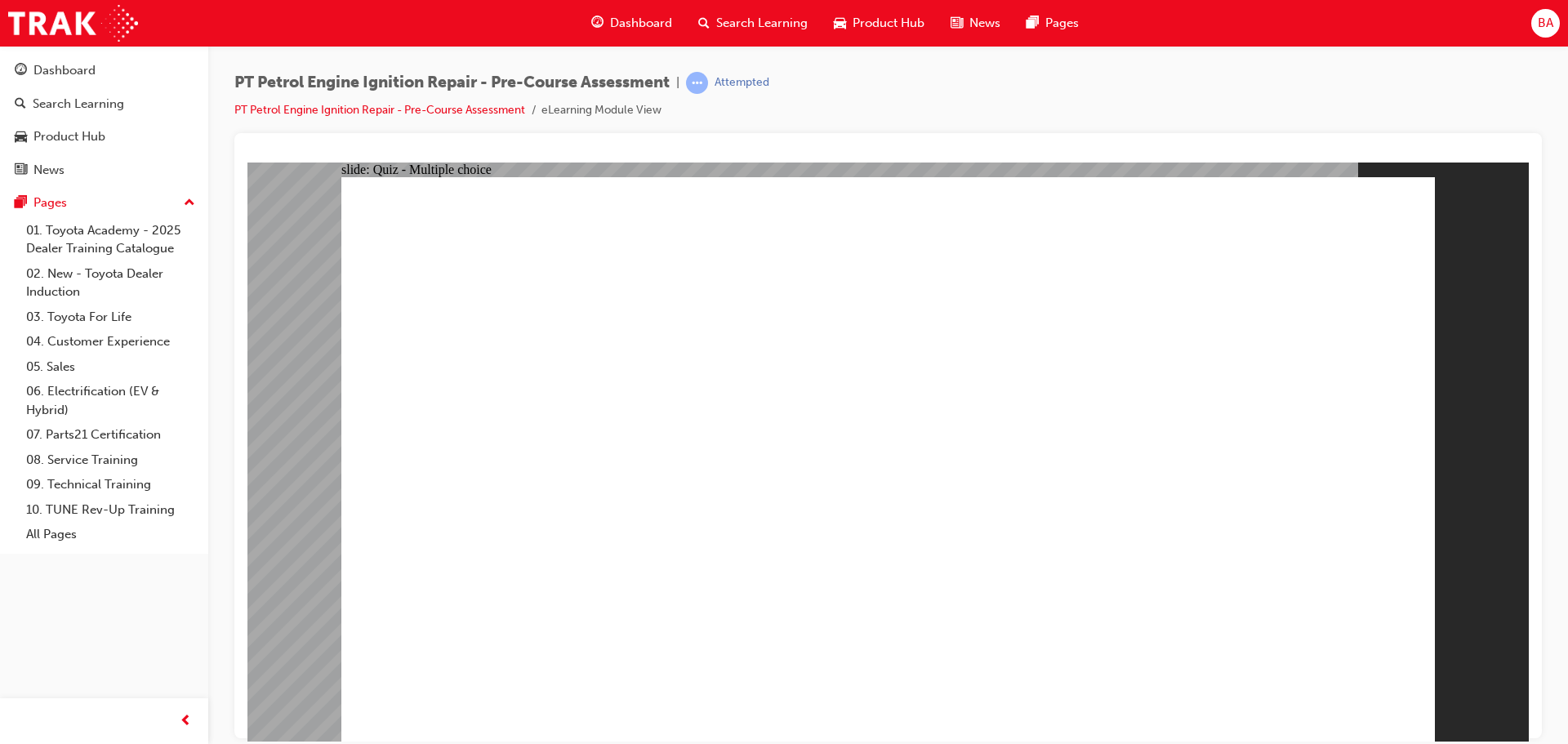
radio input "true"
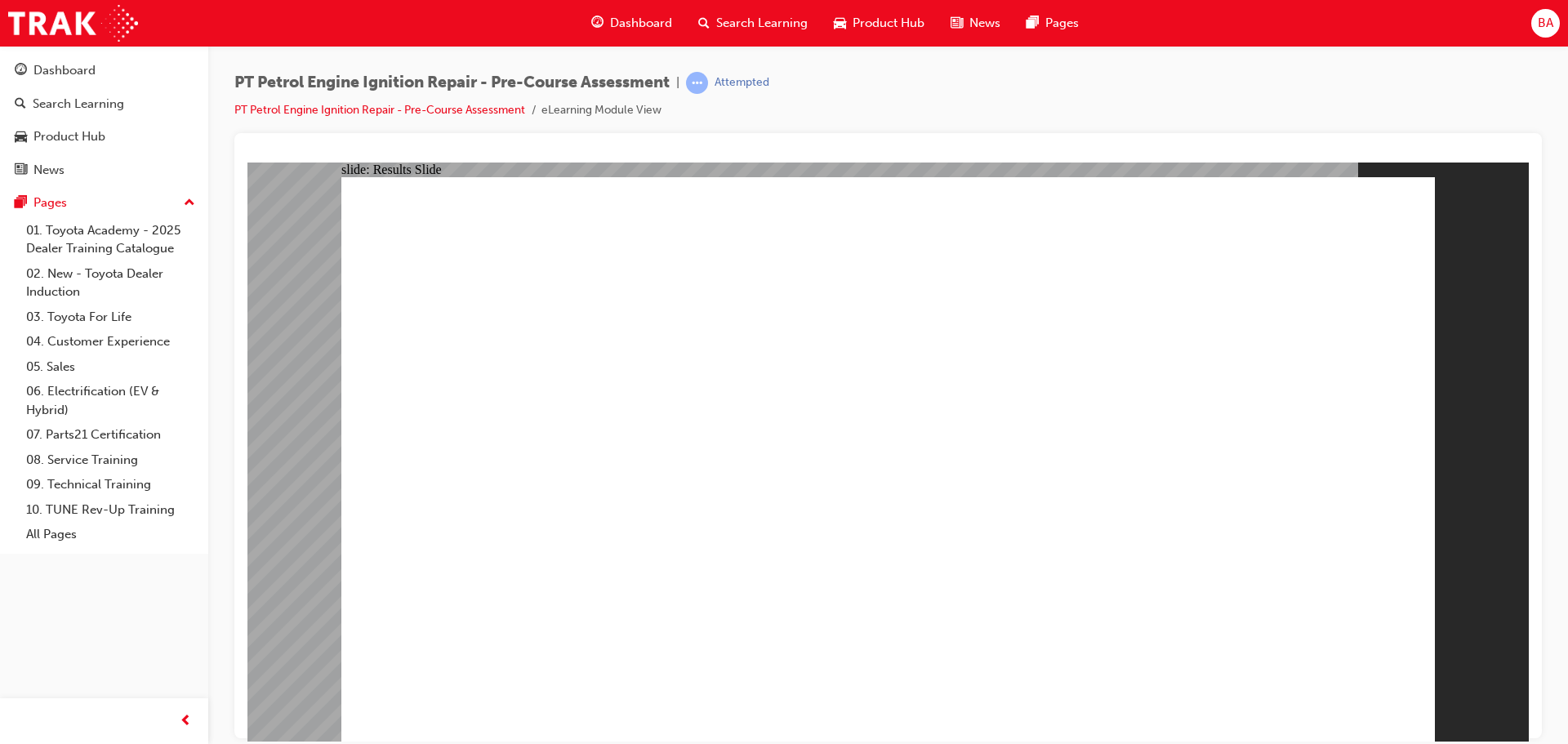
click at [377, 109] on link "PT Petrol Engine Ignition Repair - Pre-Course Assessment" at bounding box center [379, 110] width 291 height 14
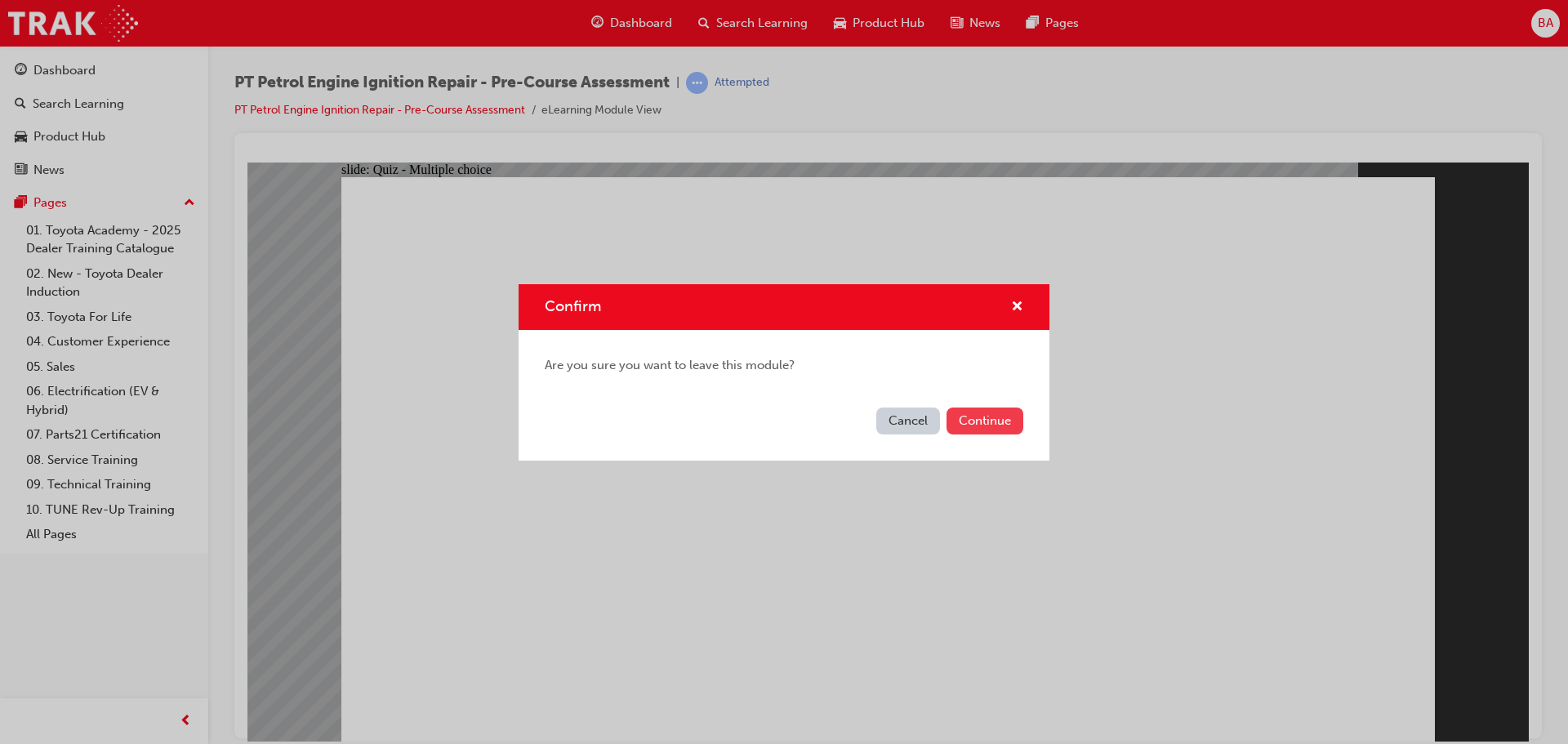
click at [988, 419] on button "Continue" at bounding box center [985, 421] width 77 height 27
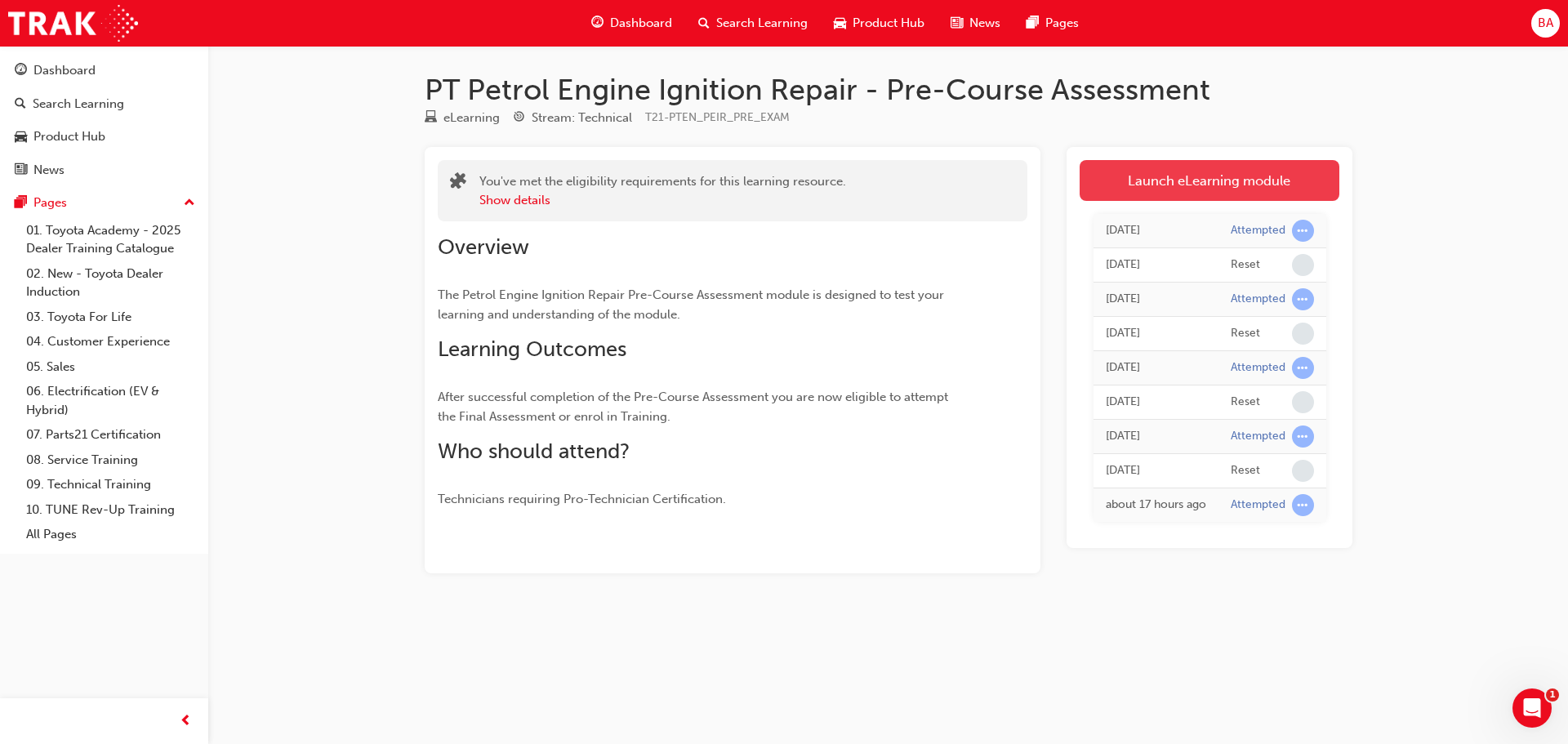
click at [1228, 187] on link "Launch eLearning module" at bounding box center [1210, 180] width 260 height 41
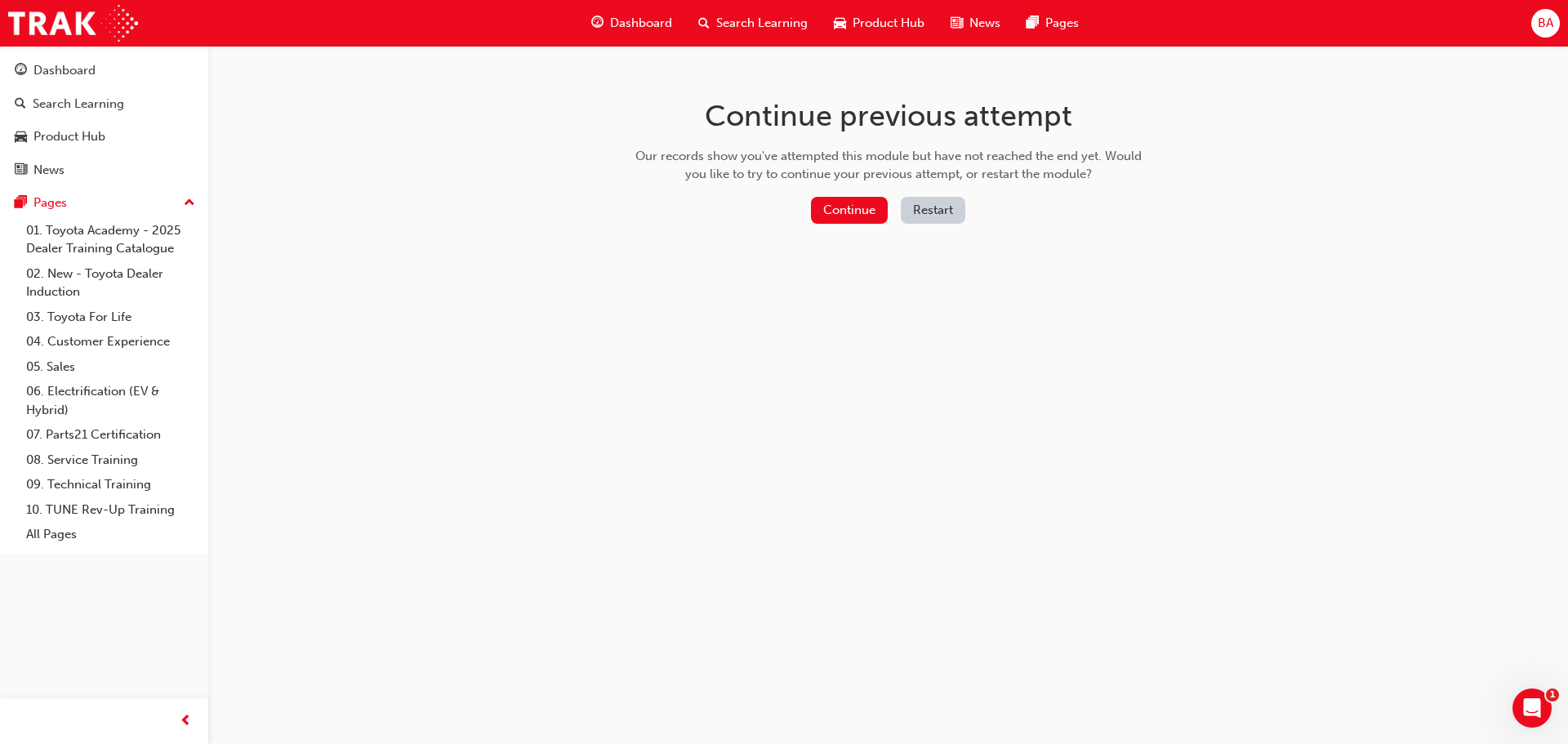
click at [940, 209] on button "Restart" at bounding box center [932, 210] width 64 height 27
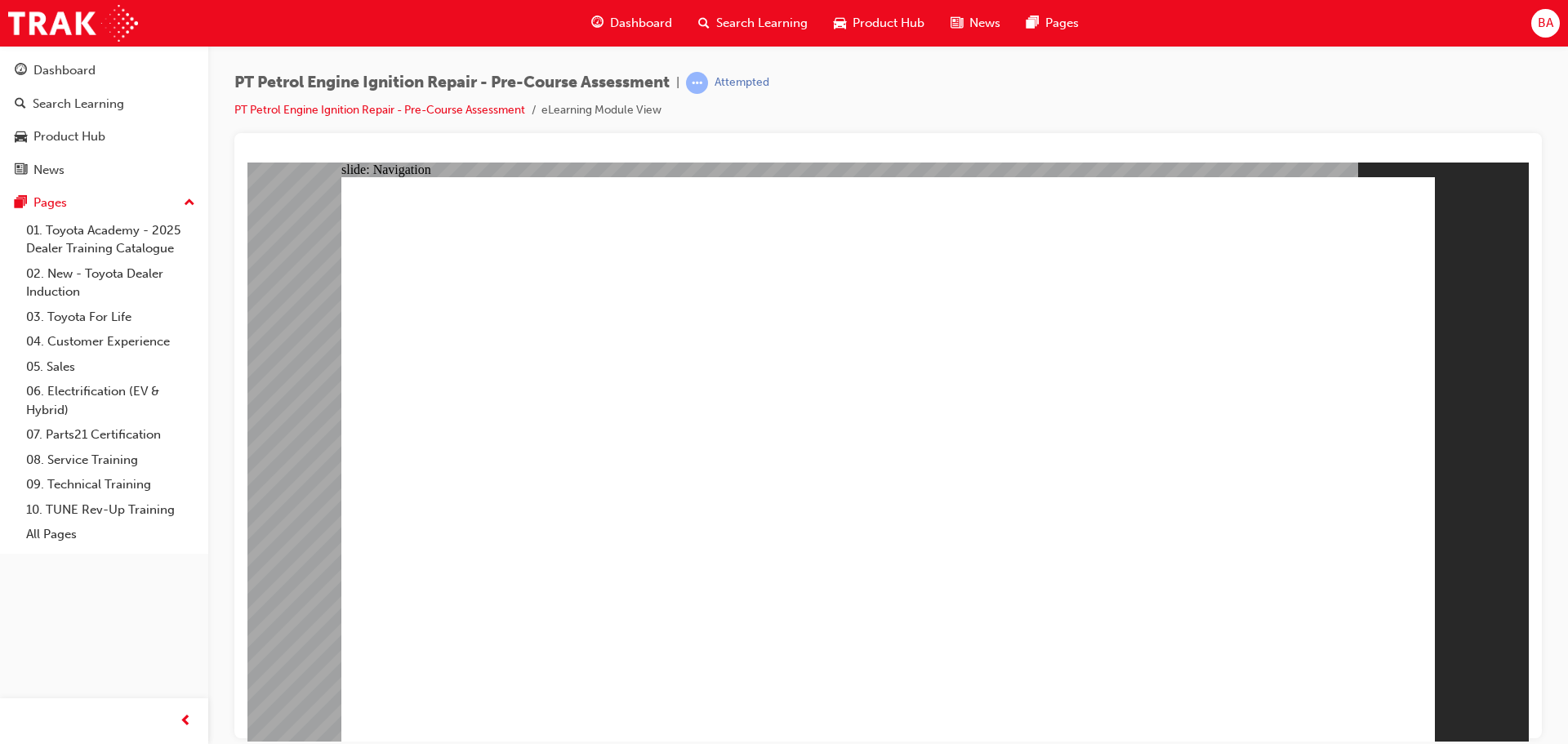
radio input "true"
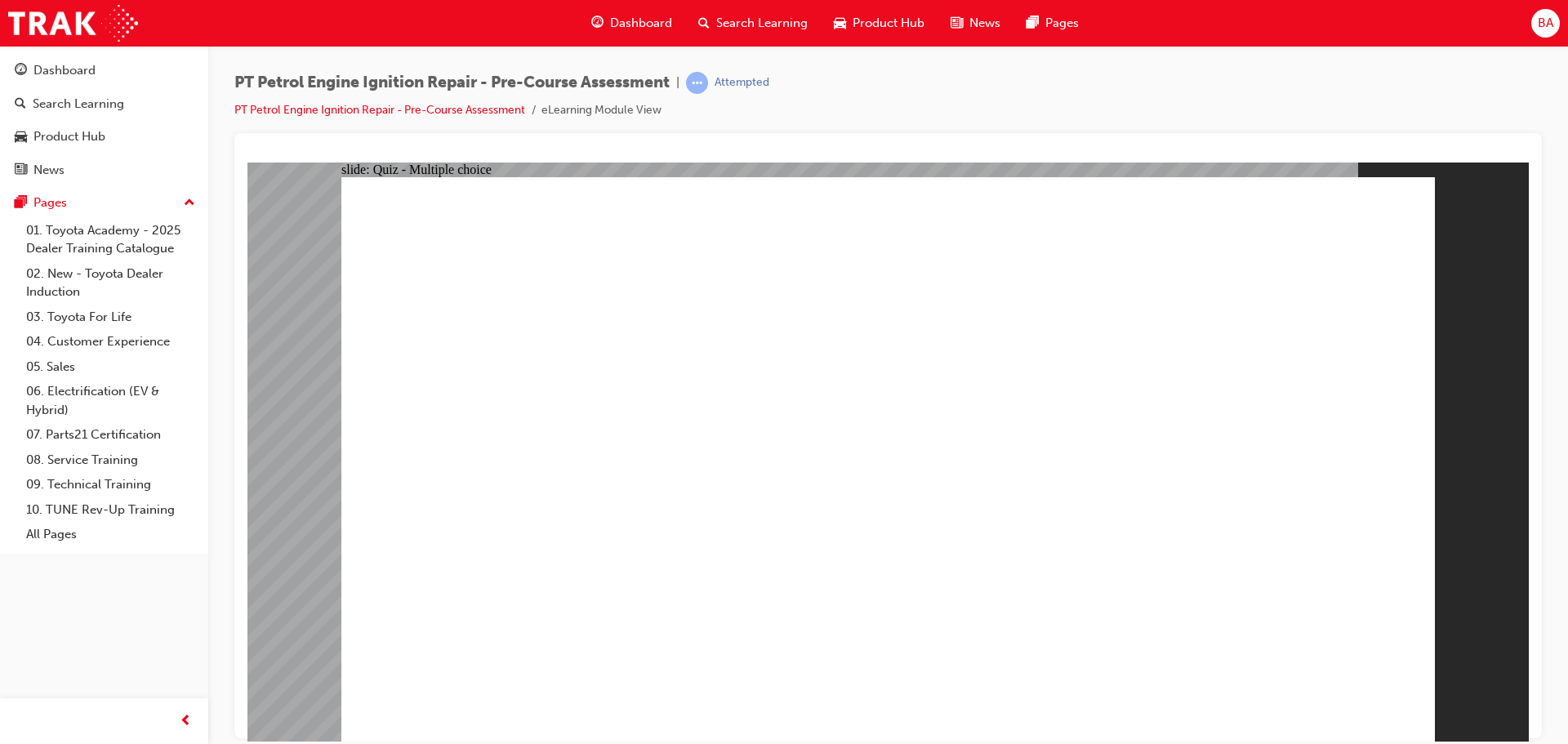
radio input "true"
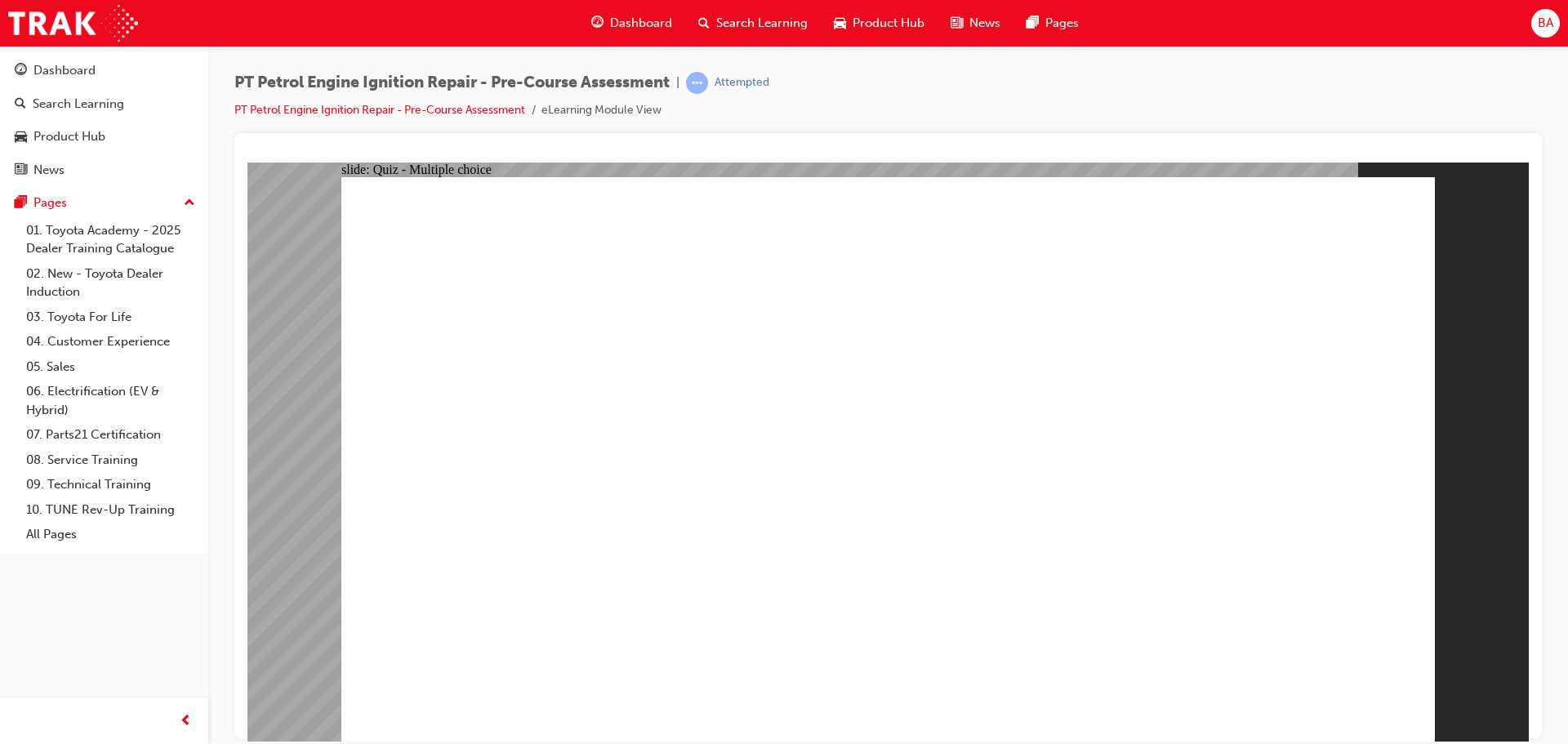
radio input "true"
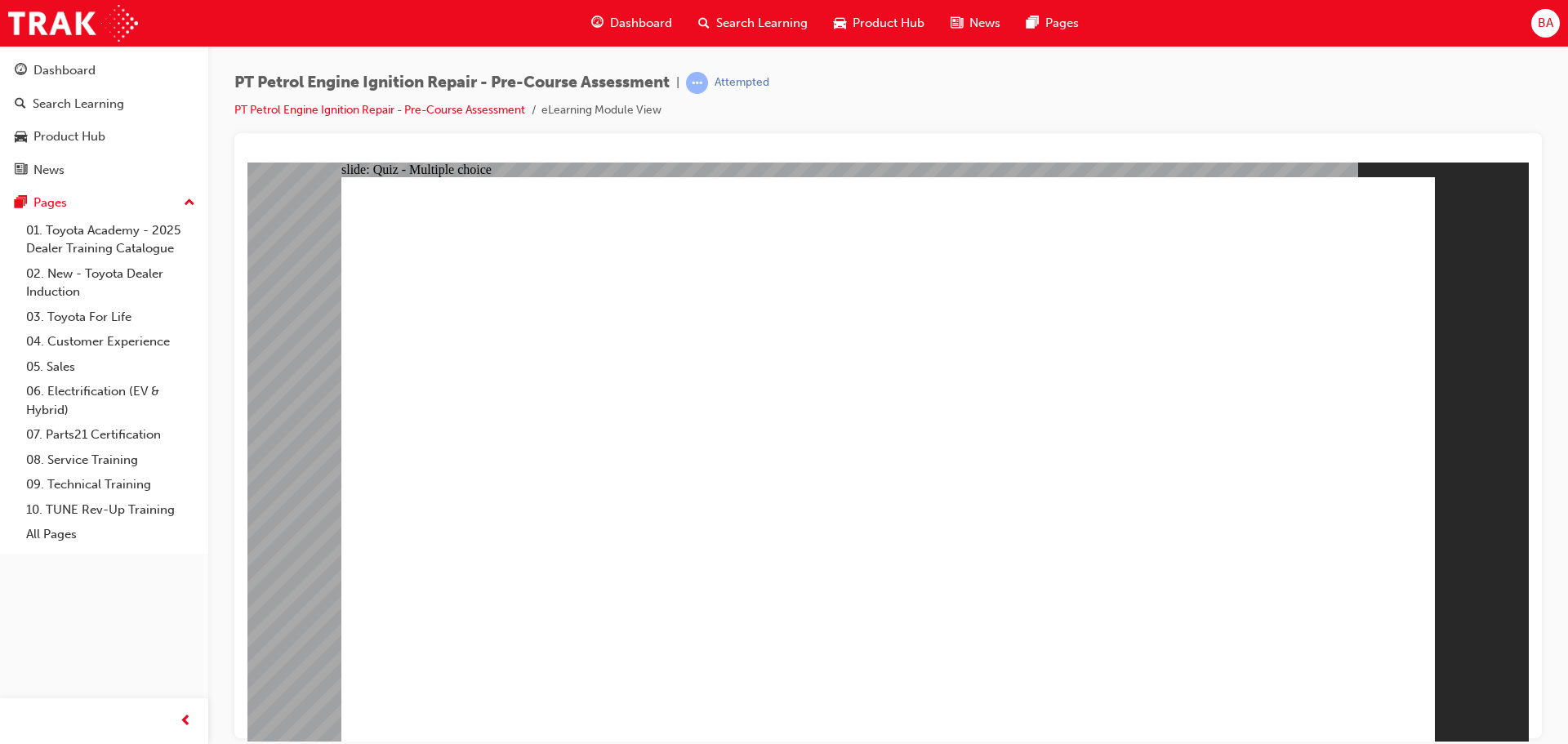
radio input "true"
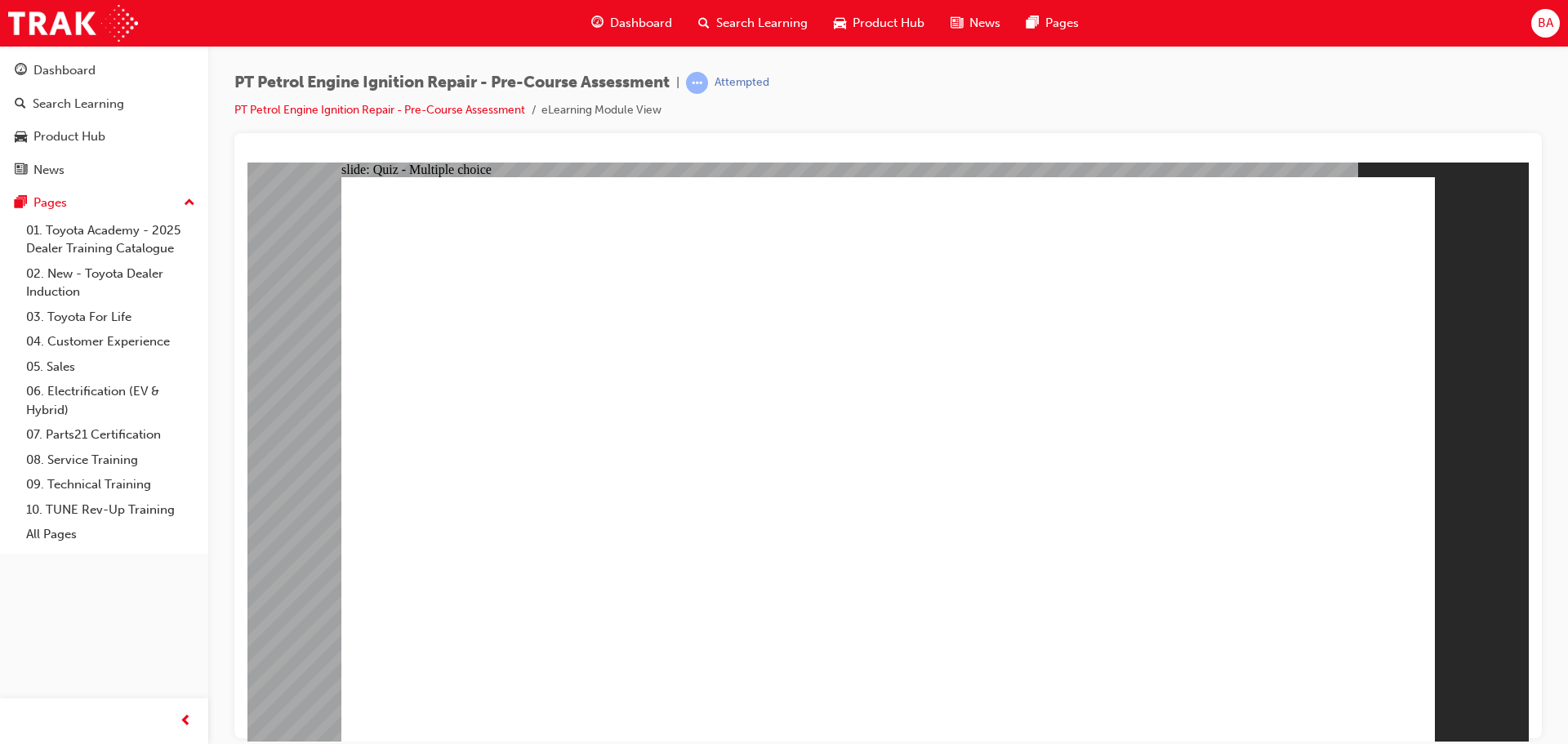
radio input "true"
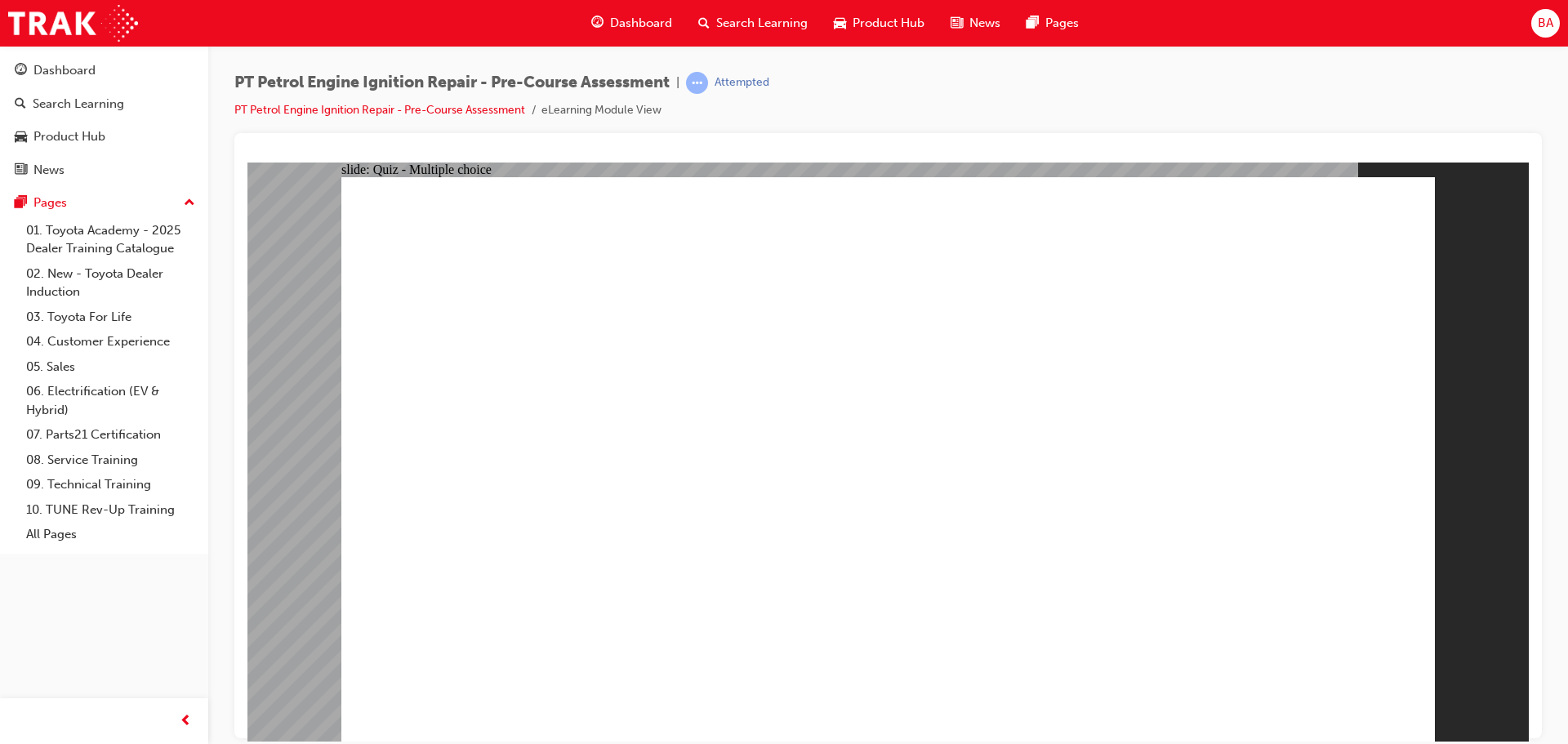
radio input "true"
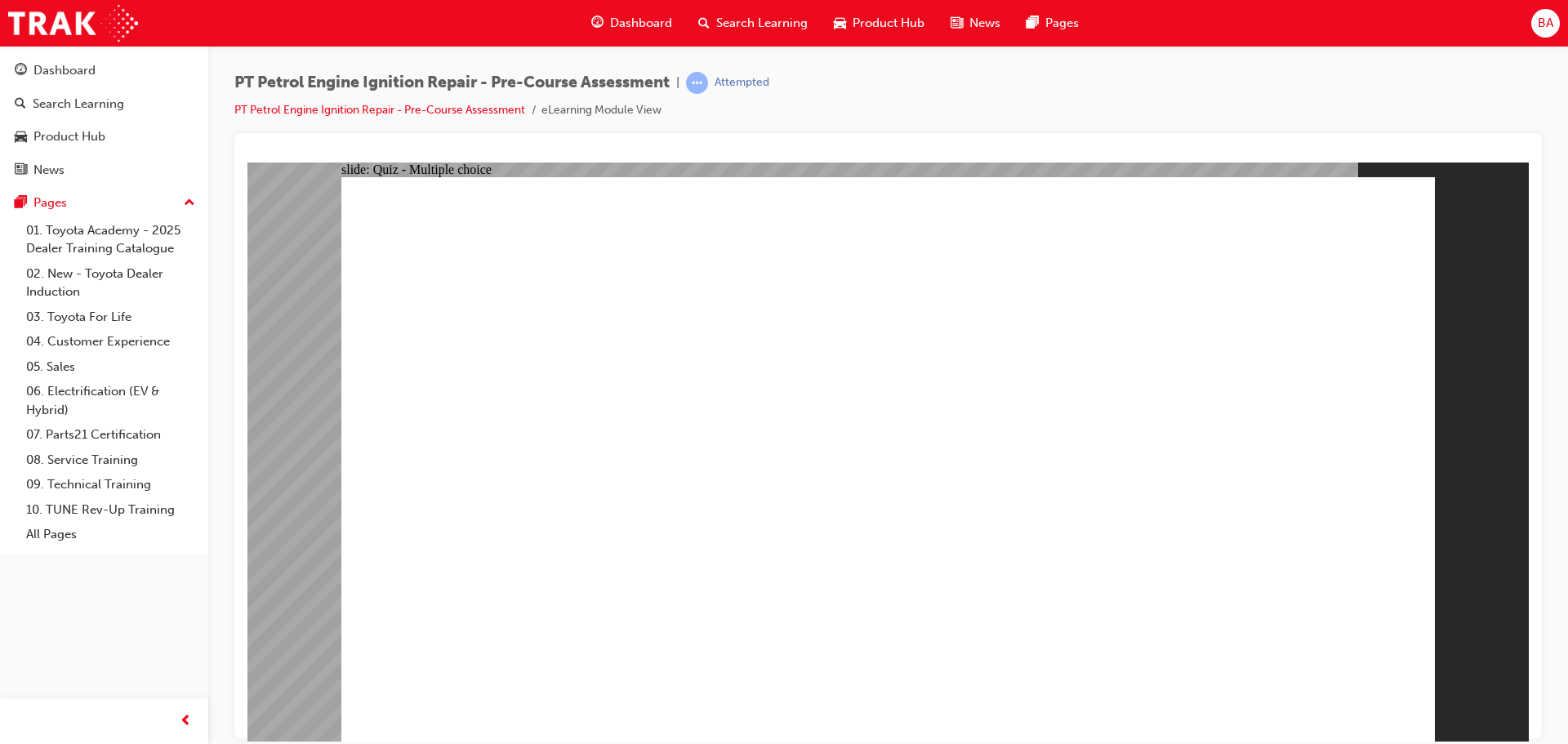
click at [413, 103] on link "PT Petrol Engine Ignition Repair - Pre-Course Assessment" at bounding box center [379, 110] width 291 height 14
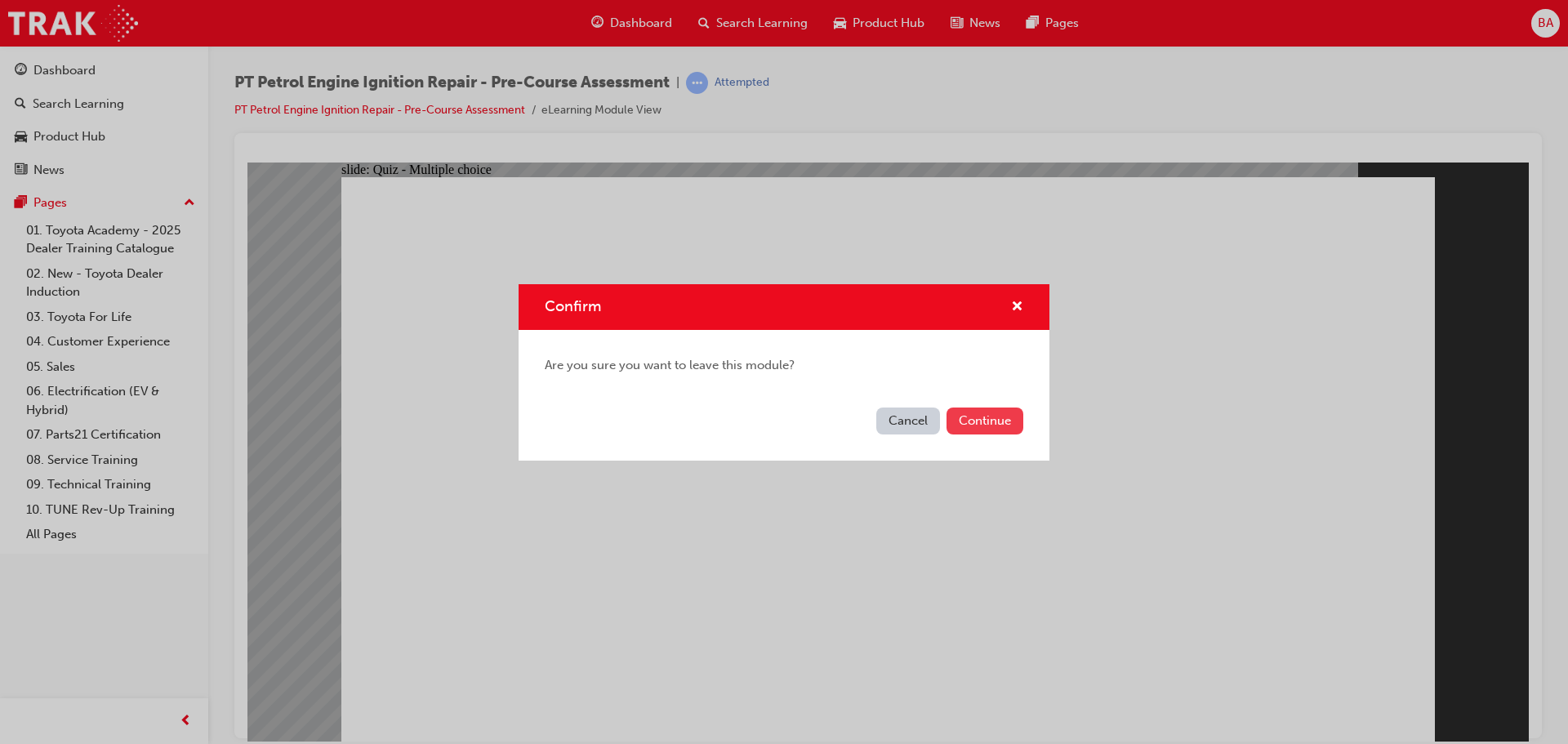
click at [979, 419] on button "Continue" at bounding box center [985, 421] width 77 height 27
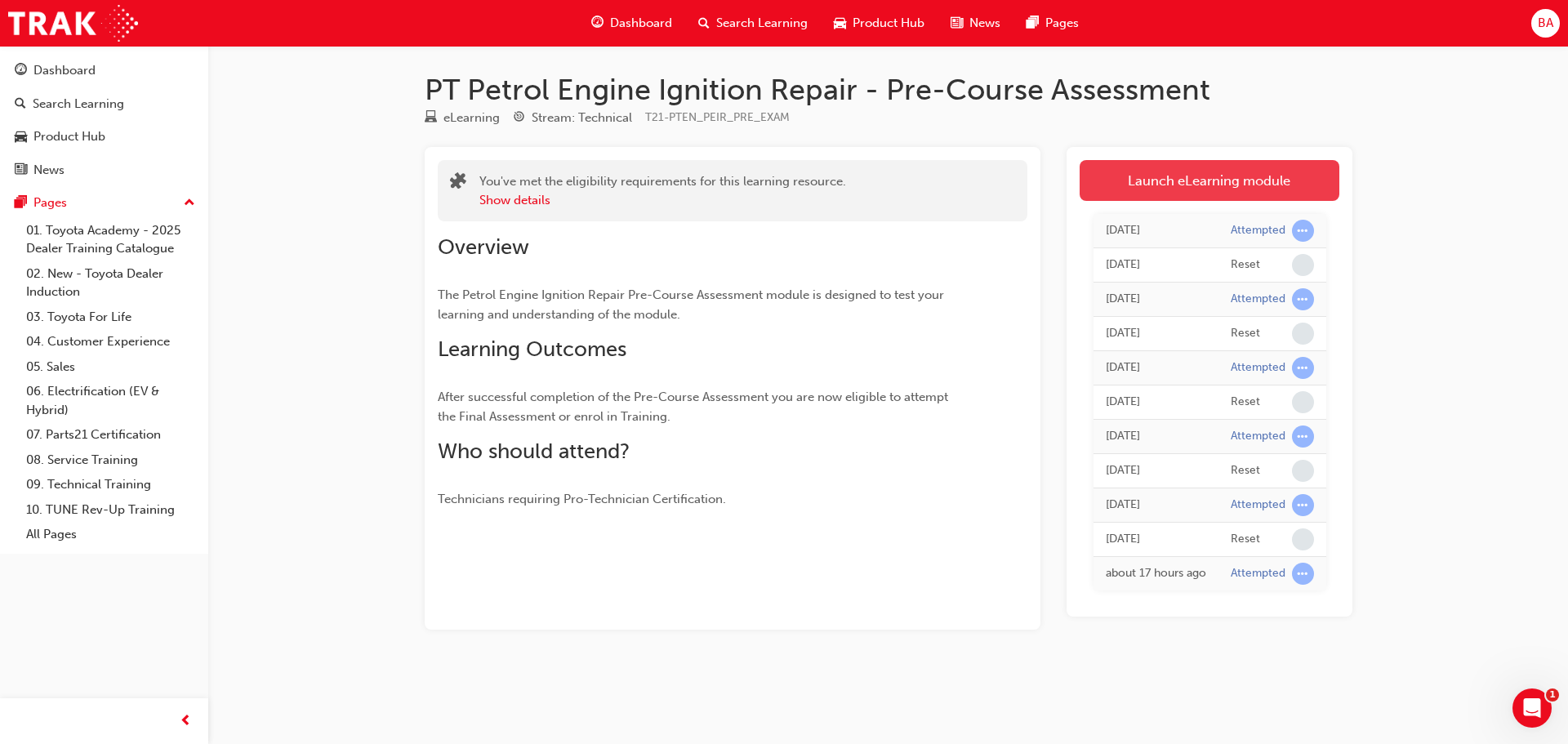
click at [1205, 189] on link "Launch eLearning module" at bounding box center [1210, 180] width 260 height 41
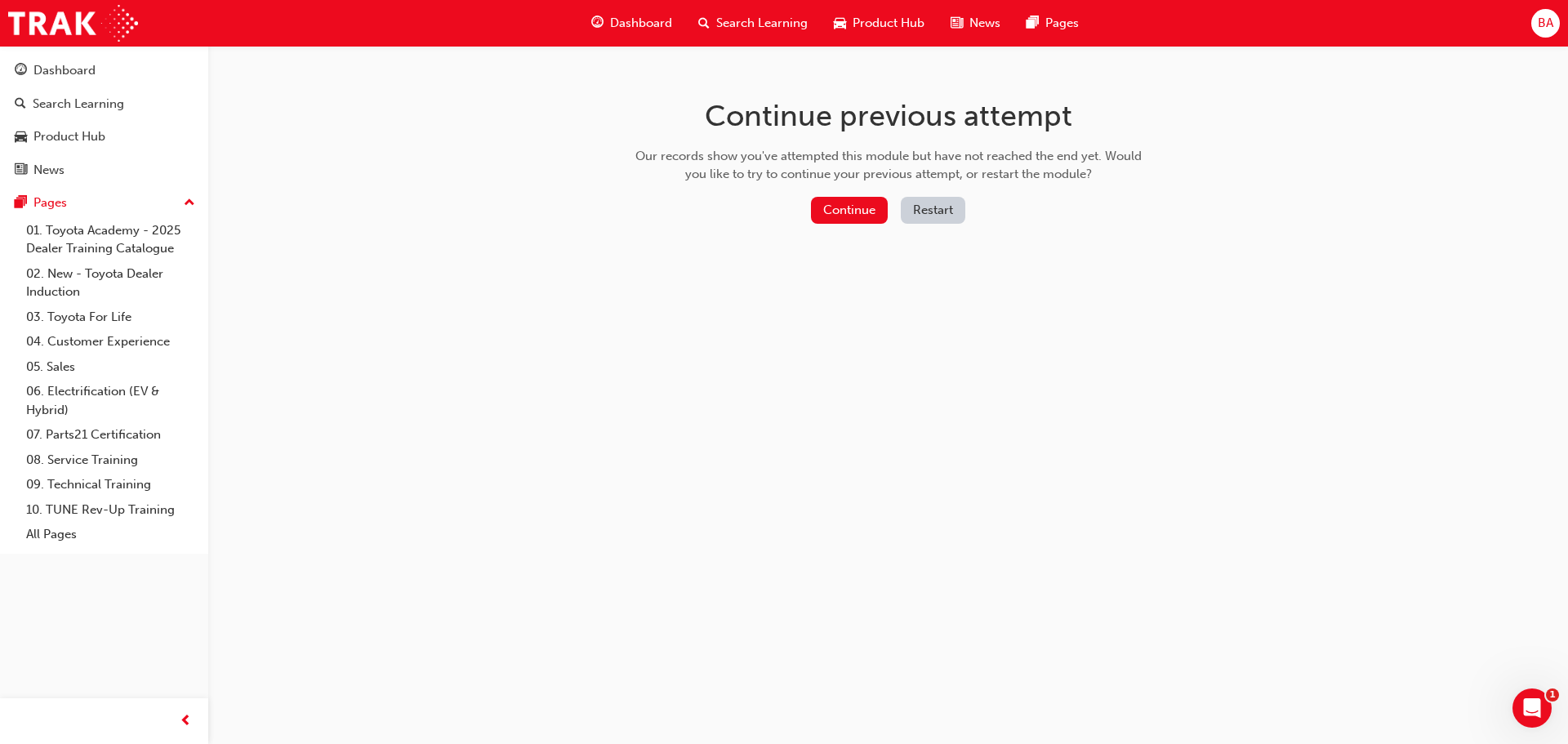
click at [952, 207] on button "Restart" at bounding box center [932, 210] width 64 height 27
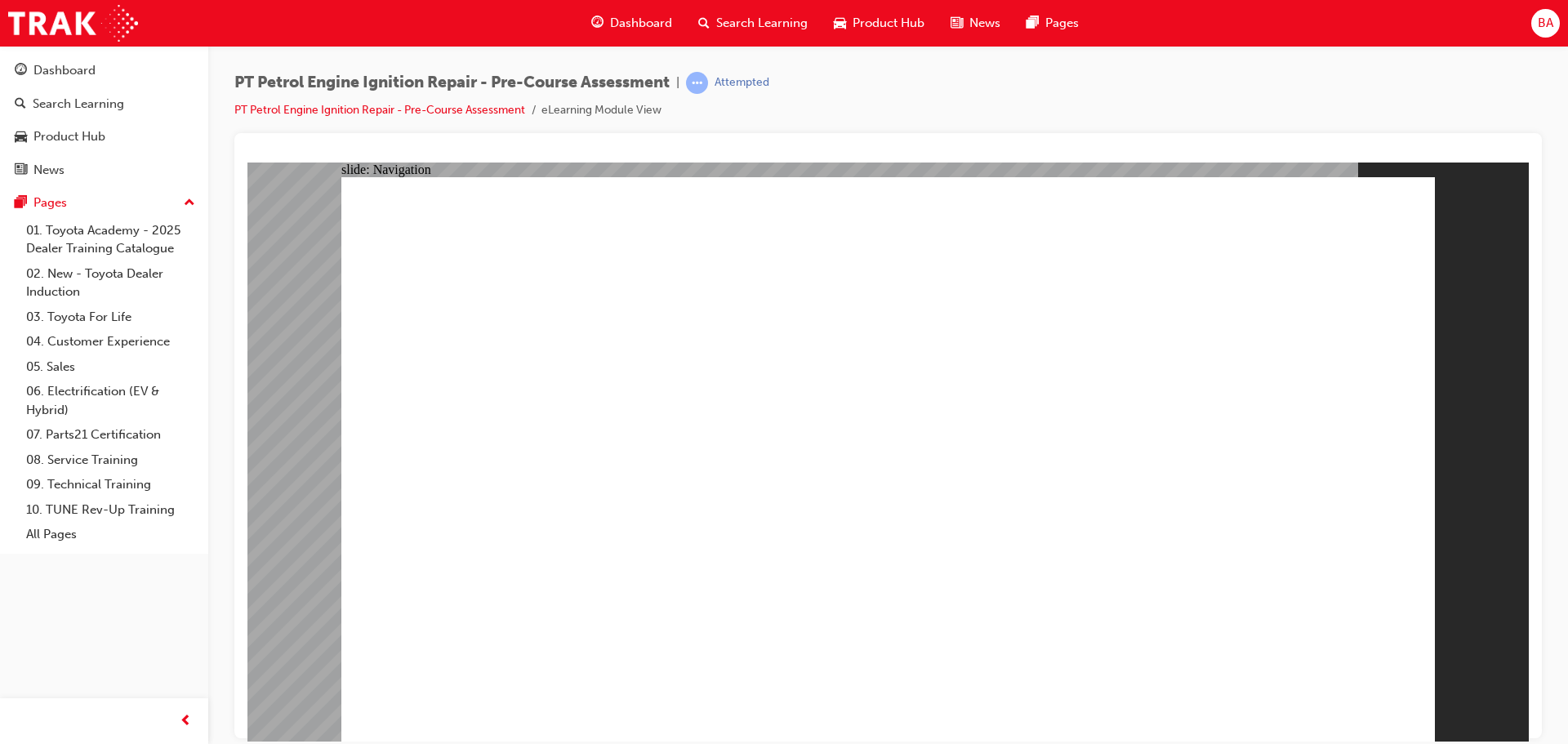
radio input "true"
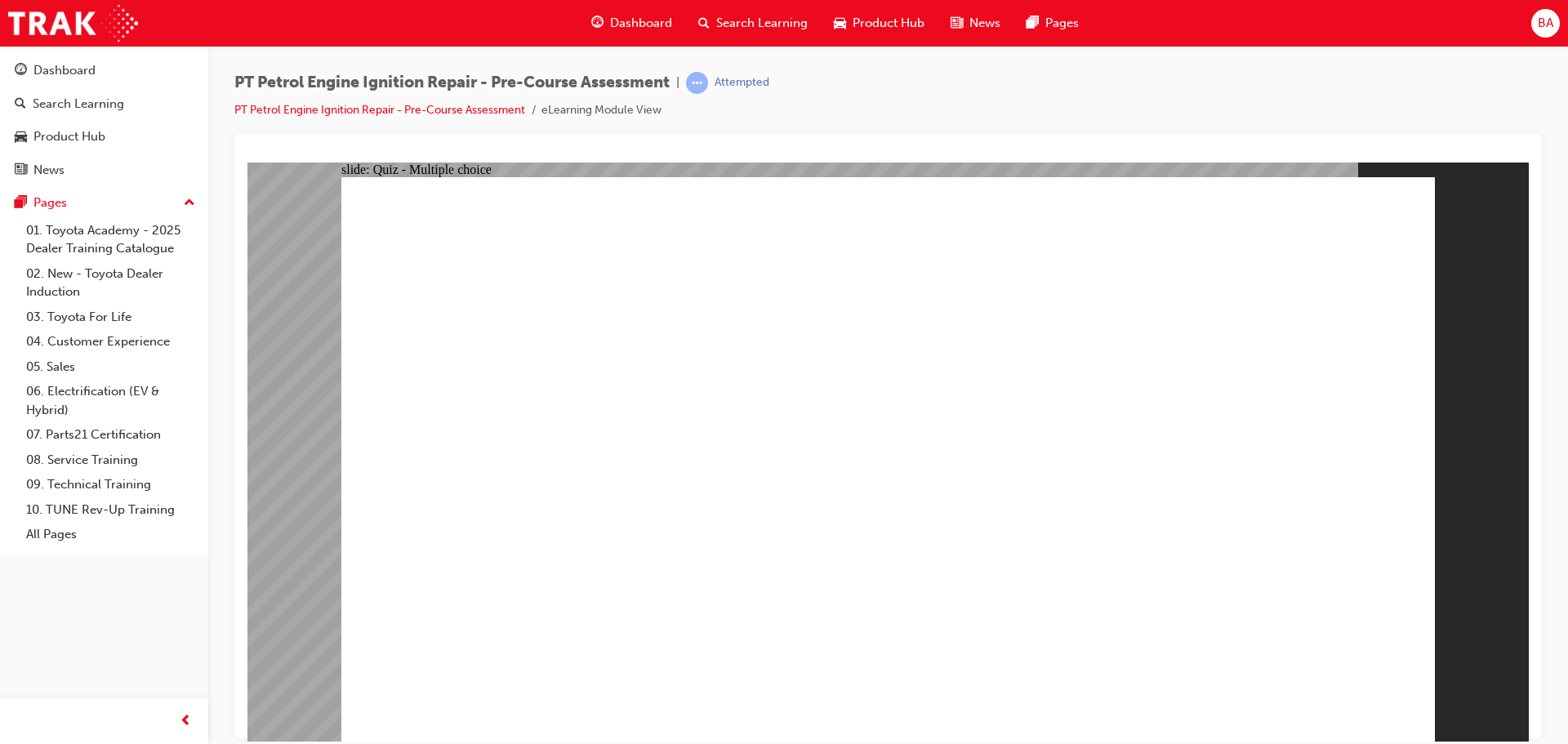
radio input "true"
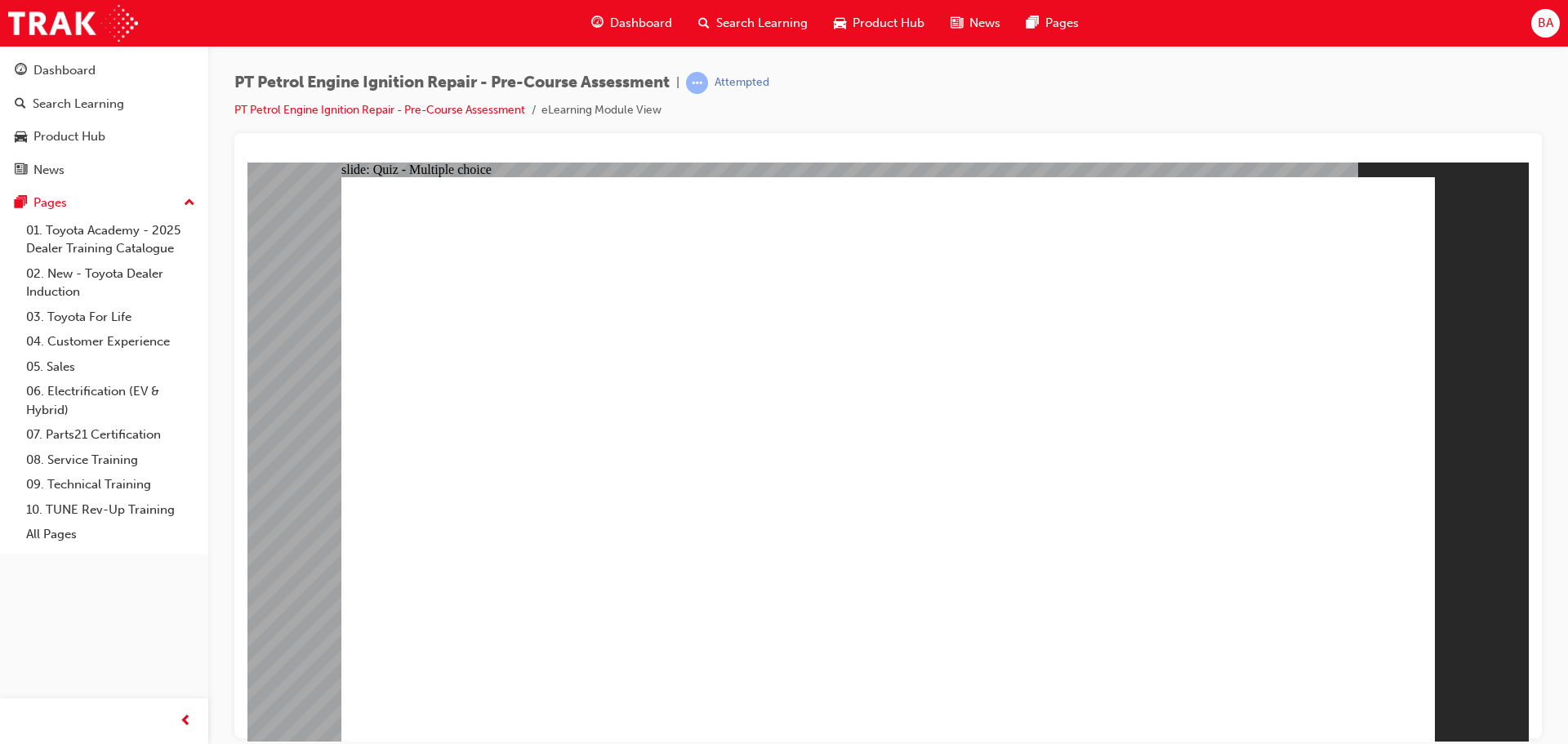
radio input "true"
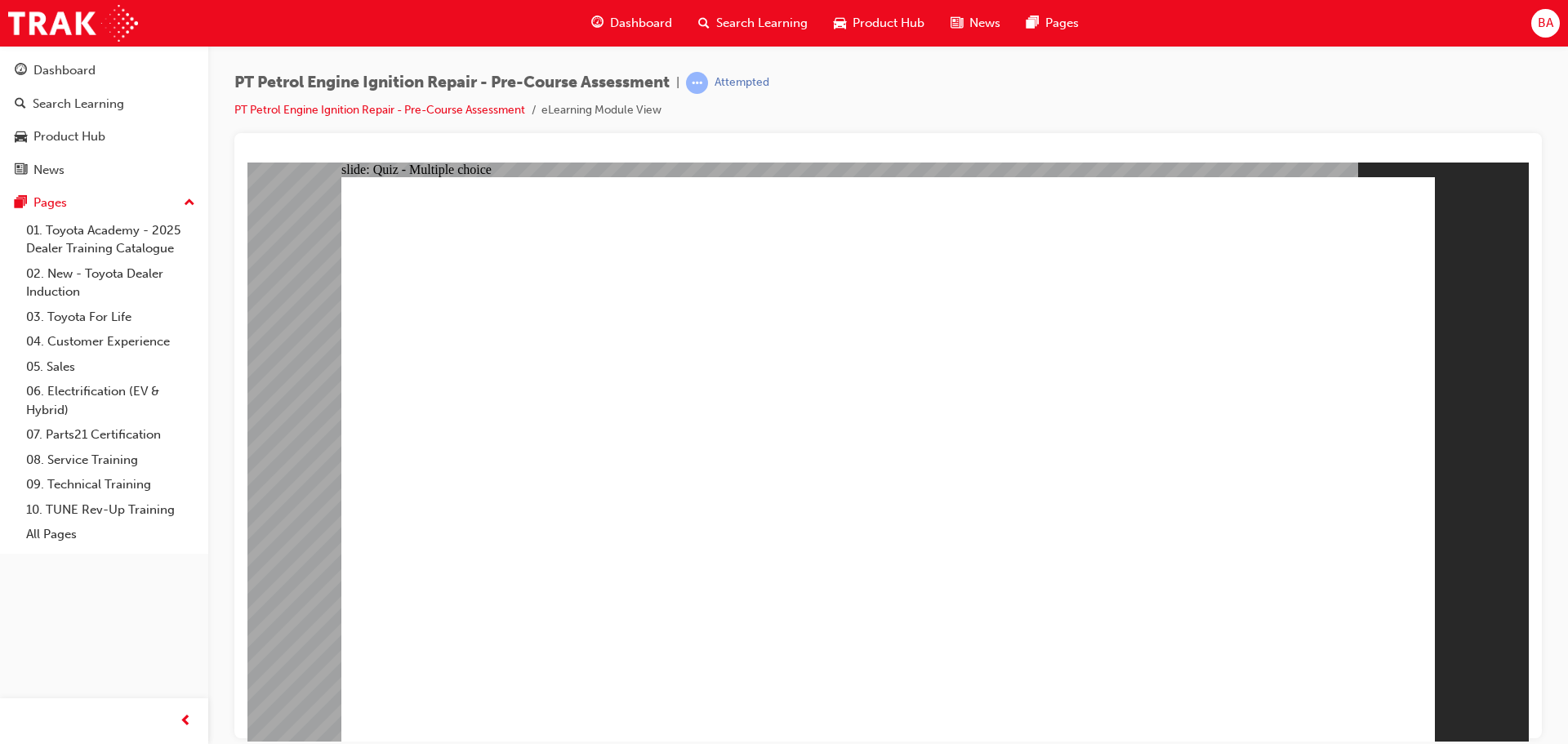
radio input "true"
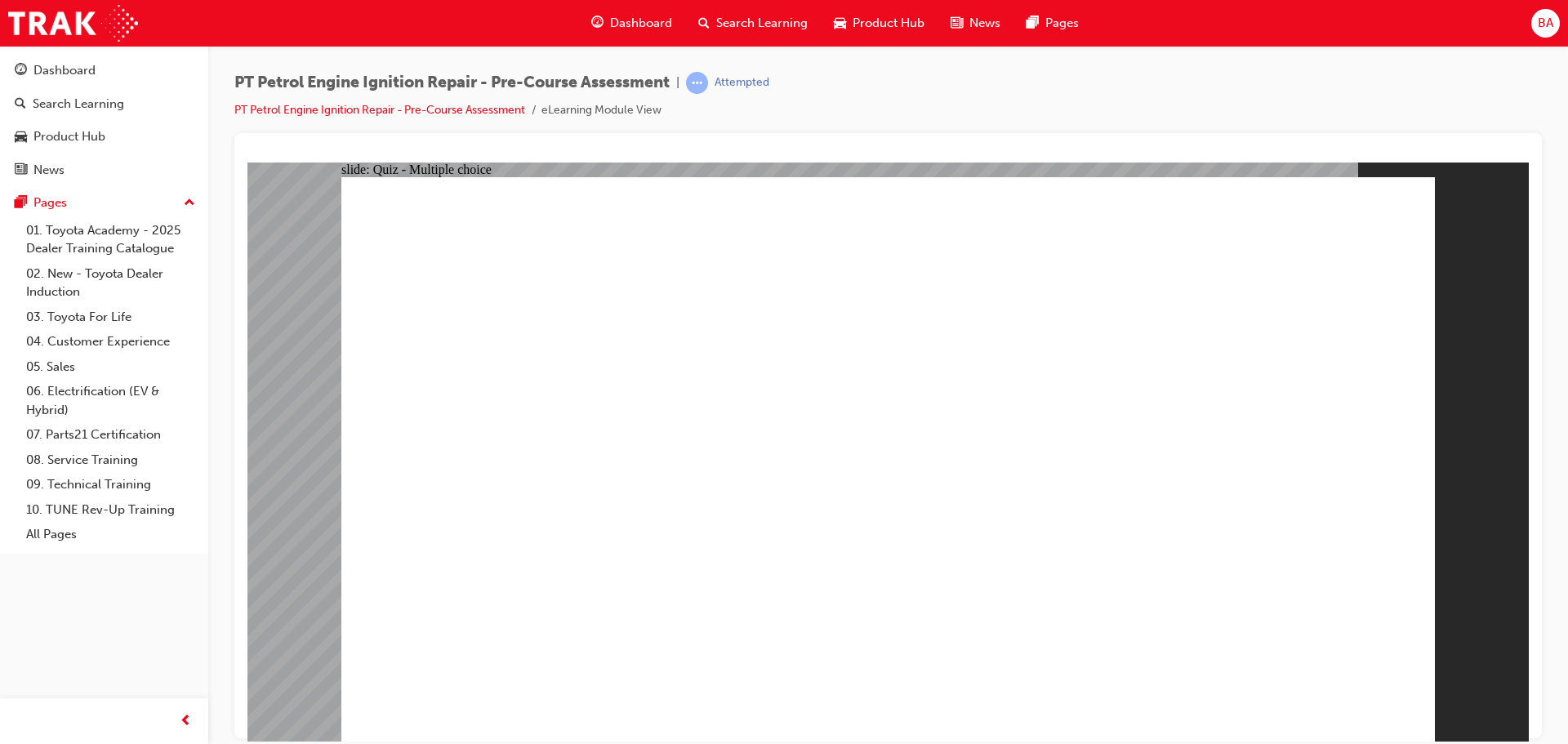
radio input "true"
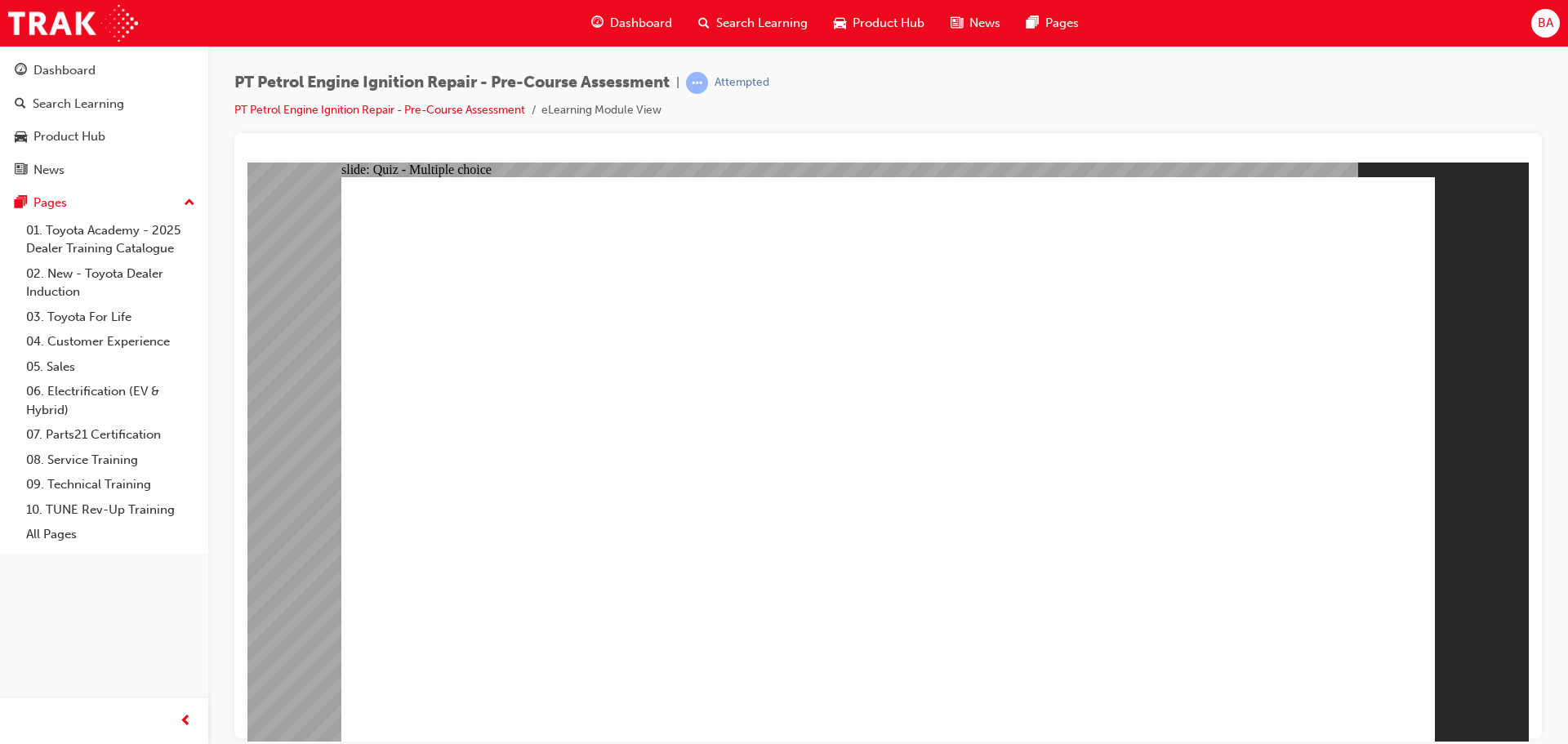
radio input "true"
